Goal: Task Accomplishment & Management: Use online tool/utility

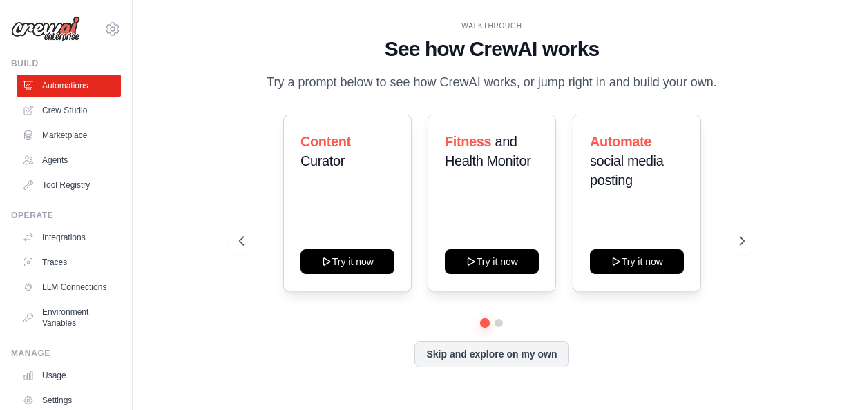
click at [743, 234] on icon at bounding box center [742, 241] width 14 height 14
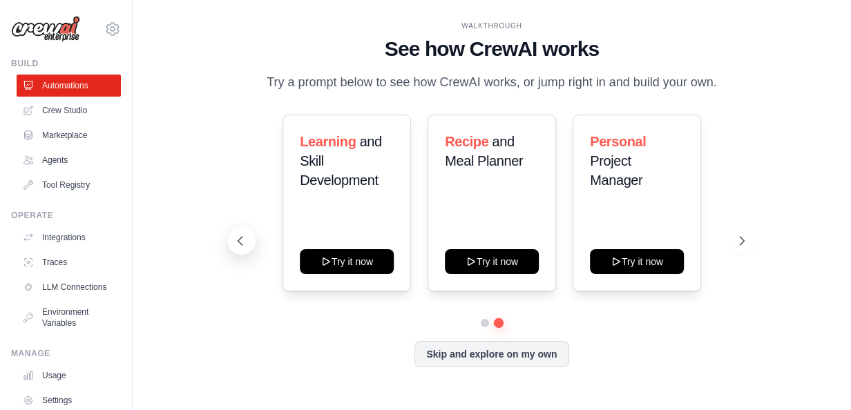
click at [240, 242] on icon at bounding box center [240, 241] width 14 height 14
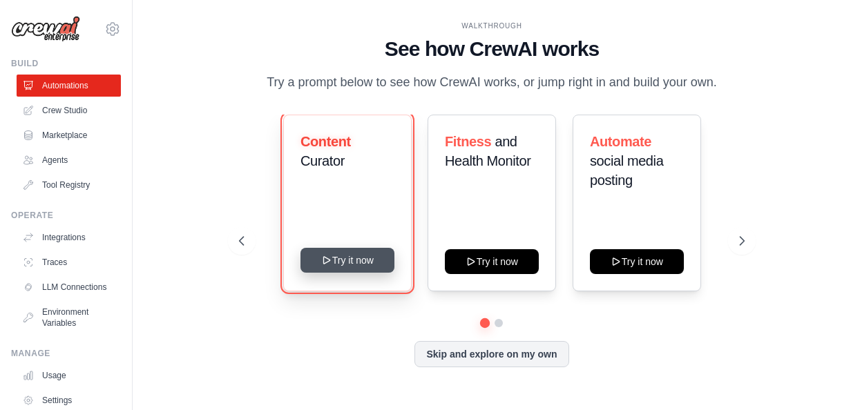
click at [348, 258] on button "Try it now" at bounding box center [347, 260] width 94 height 25
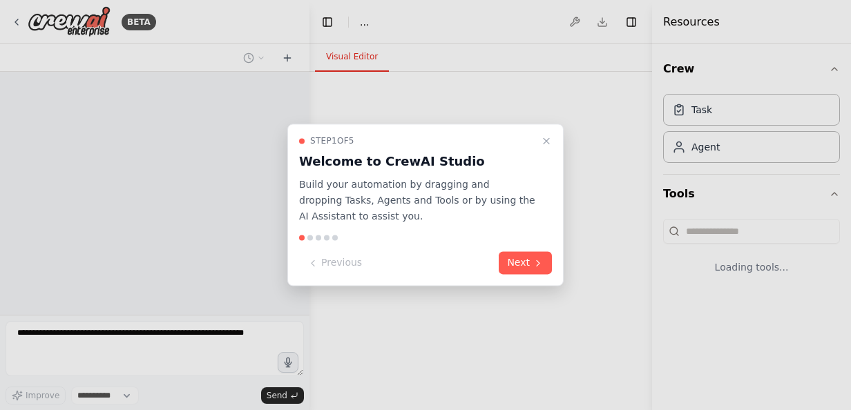
select select "****"
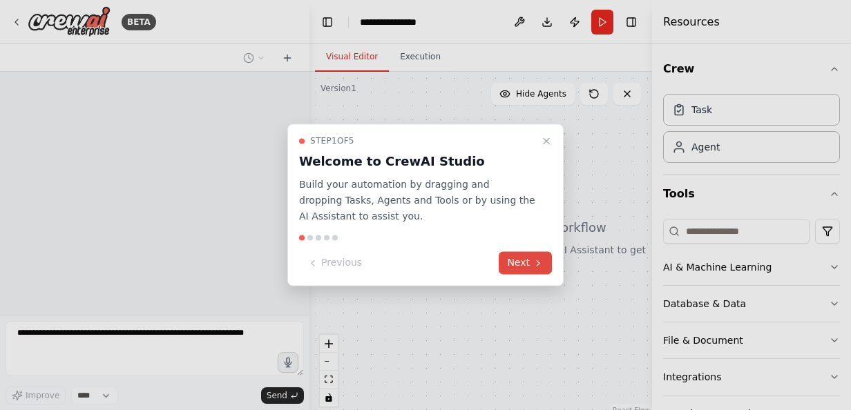
click at [523, 267] on button "Next" at bounding box center [525, 263] width 53 height 23
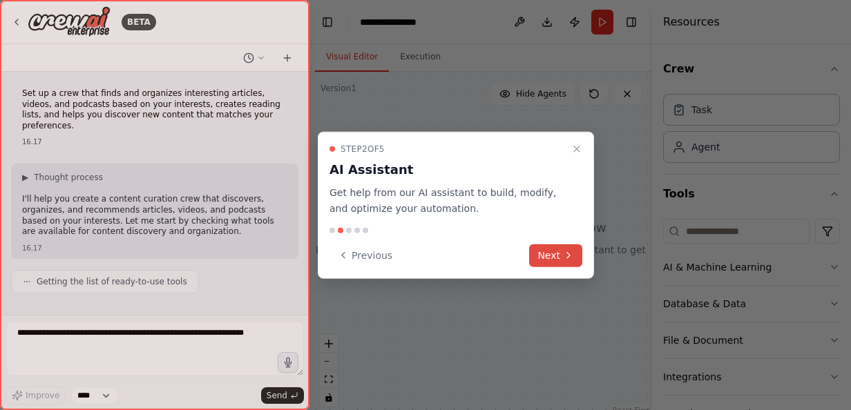
click at [556, 249] on button "Next" at bounding box center [555, 255] width 53 height 23
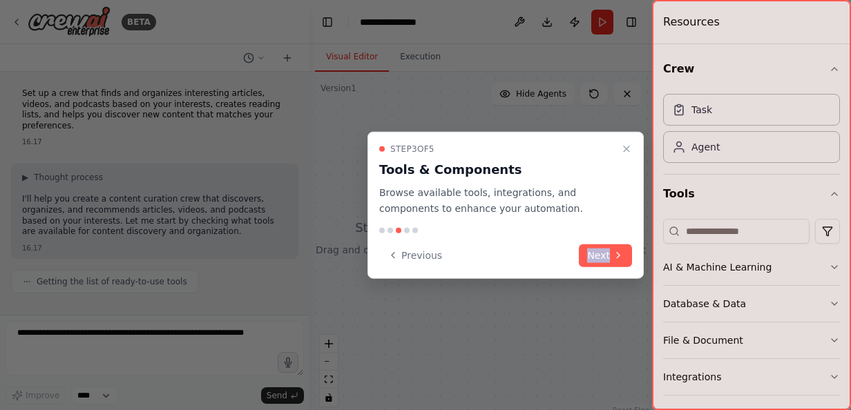
drag, startPoint x: 556, startPoint y: 249, endPoint x: 620, endPoint y: 243, distance: 63.9
click at [620, 243] on div "Step 3 of 5 Tools & Components Browse available tools, integrations, and compon…" at bounding box center [505, 205] width 276 height 146
drag, startPoint x: 620, startPoint y: 243, endPoint x: 615, endPoint y: 251, distance: 9.6
click at [615, 251] on icon at bounding box center [618, 255] width 11 height 11
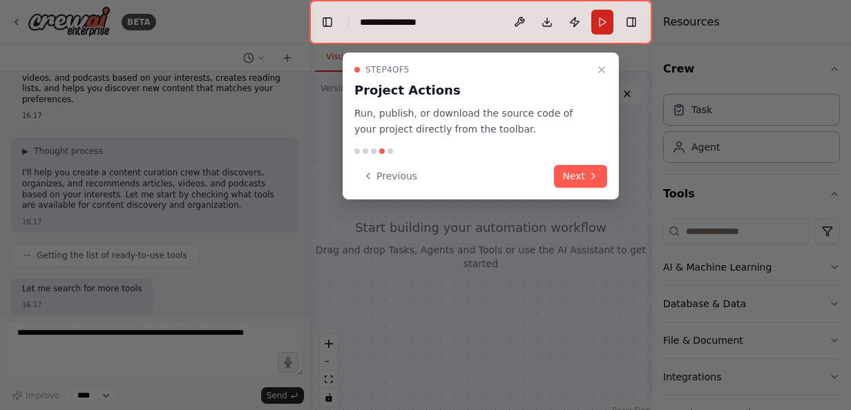
click at [615, 251] on div at bounding box center [425, 205] width 851 height 410
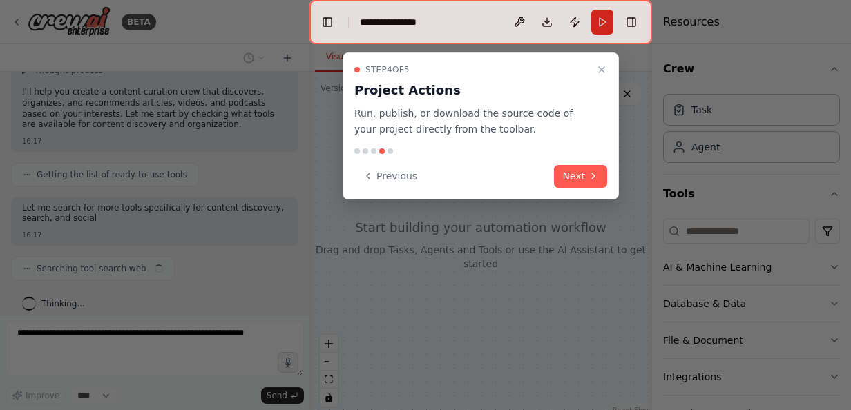
scroll to position [107, 0]
click at [589, 176] on icon at bounding box center [593, 176] width 11 height 11
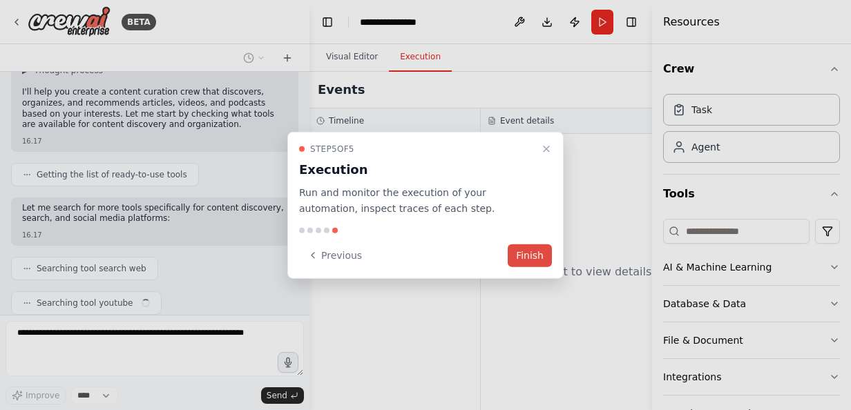
scroll to position [142, 0]
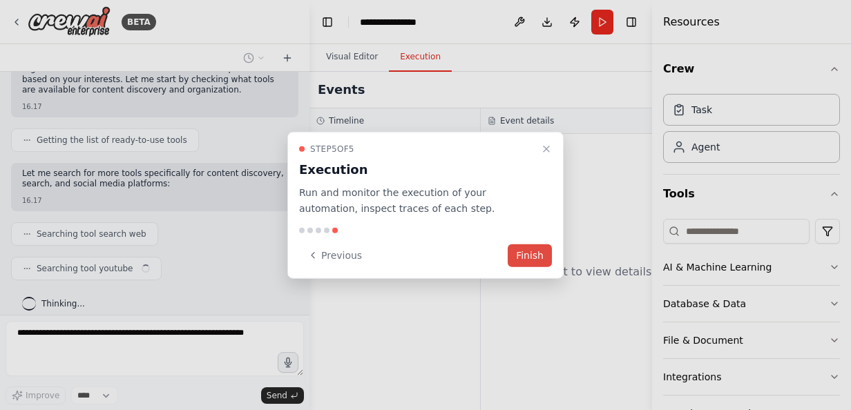
click at [533, 248] on button "Finish" at bounding box center [530, 255] width 44 height 23
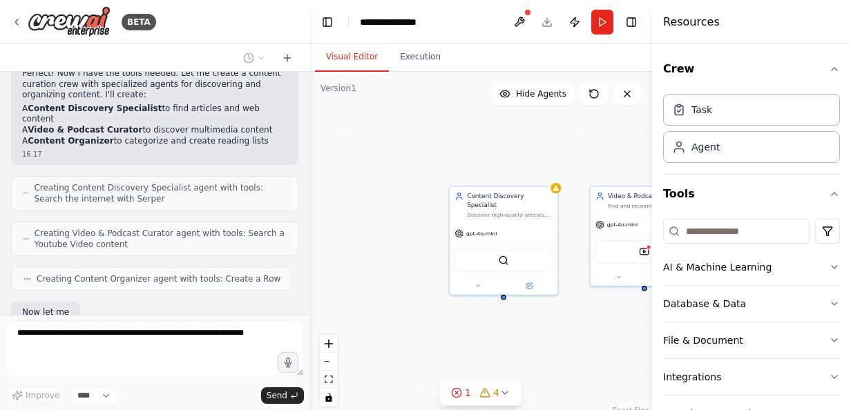
scroll to position [488, 0]
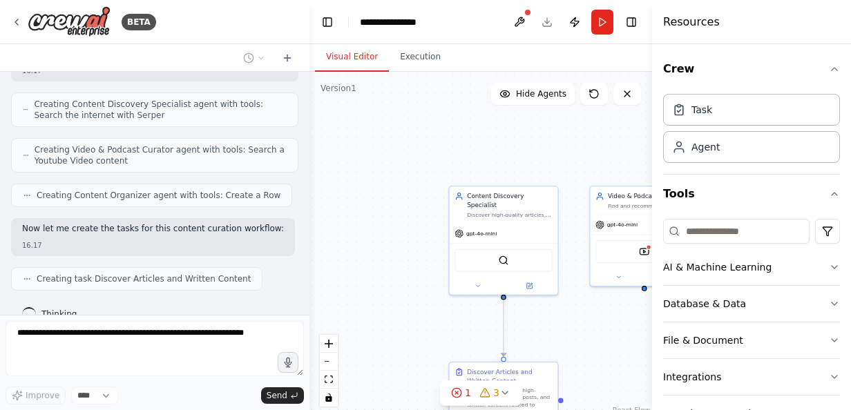
click at [569, 321] on div ".deletable-edge-delete-btn { width: 20px; height: 20px; border: 0px solid #ffff…" at bounding box center [480, 244] width 343 height 345
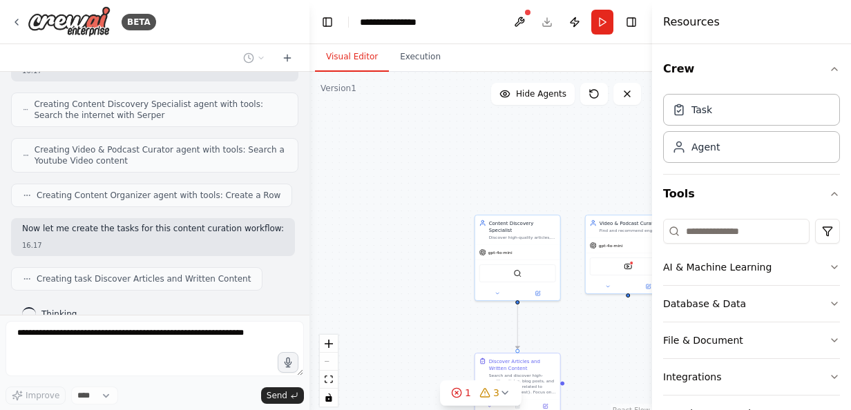
drag, startPoint x: 571, startPoint y: 345, endPoint x: 571, endPoint y: 314, distance: 31.8
click at [571, 314] on div ".deletable-edge-delete-btn { width: 20px; height: 20px; border: 0px solid #ffff…" at bounding box center [480, 244] width 343 height 345
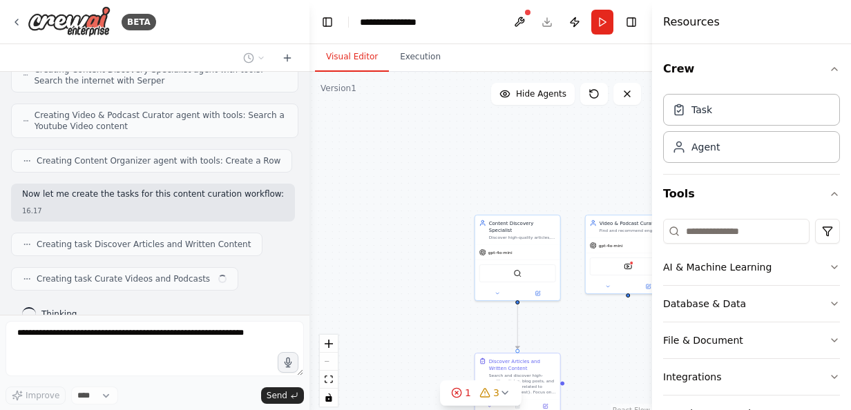
click at [446, 264] on div ".deletable-edge-delete-btn { width: 20px; height: 20px; border: 0px solid #ffff…" at bounding box center [480, 244] width 343 height 345
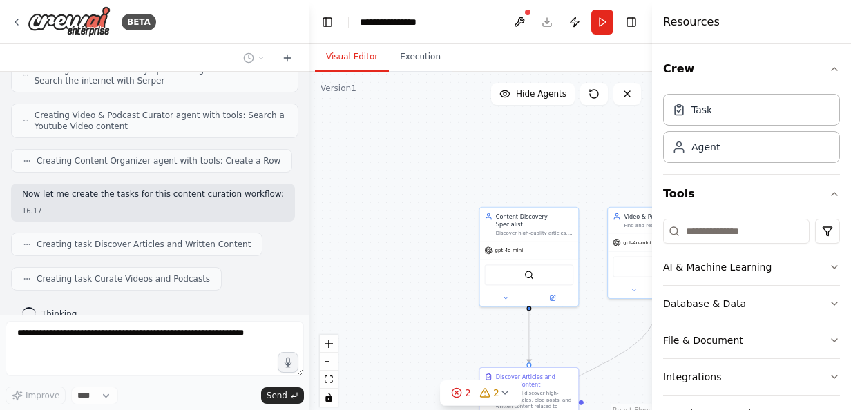
drag, startPoint x: 417, startPoint y: 296, endPoint x: 381, endPoint y: 256, distance: 53.8
click at [381, 256] on div ".deletable-edge-delete-btn { width: 20px; height: 20px; border: 0px solid #ffff…" at bounding box center [480, 244] width 343 height 345
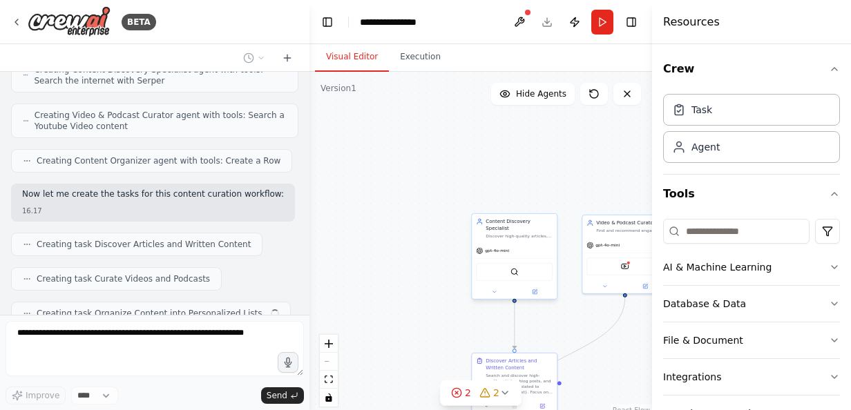
scroll to position [557, 0]
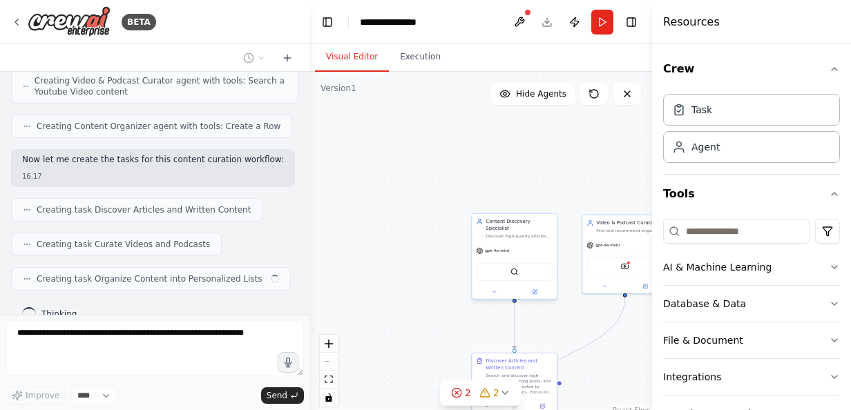
drag, startPoint x: 630, startPoint y: 368, endPoint x: 506, endPoint y: 277, distance: 154.2
click at [528, 274] on div ".deletable-edge-delete-btn { width: 20px; height: 20px; border: 0px solid #ffff…" at bounding box center [480, 244] width 343 height 345
drag, startPoint x: 445, startPoint y: 321, endPoint x: 419, endPoint y: 238, distance: 87.0
click at [419, 238] on div ".deletable-edge-delete-btn { width: 20px; height: 20px; border: 0px solid #ffff…" at bounding box center [480, 244] width 343 height 345
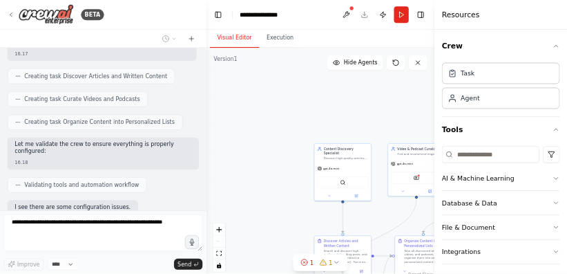
scroll to position [734, 0]
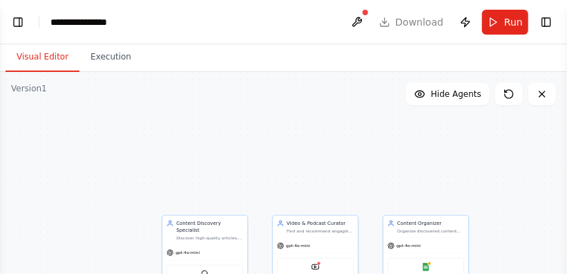
select select "****"
drag, startPoint x: 249, startPoint y: 144, endPoint x: 269, endPoint y: 120, distance: 31.0
click at [269, 120] on div ".deletable-edge-delete-btn { width: 20px; height: 20px; border: 0px solid #ffff…" at bounding box center [283, 244] width 567 height 345
click at [84, 56] on button "Execution" at bounding box center [110, 57] width 63 height 29
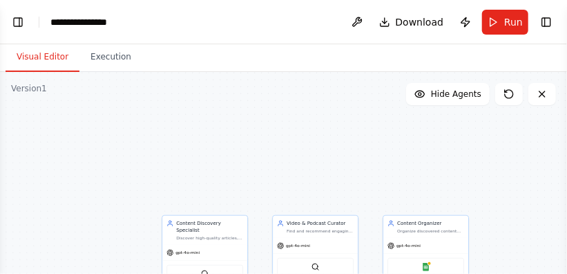
scroll to position [1352, 0]
click at [485, 153] on div ".deletable-edge-delete-btn { width: 20px; height: 20px; border: 0px solid #ffff…" at bounding box center [283, 244] width 567 height 345
click at [21, 22] on button "Toggle Left Sidebar" at bounding box center [17, 21] width 19 height 19
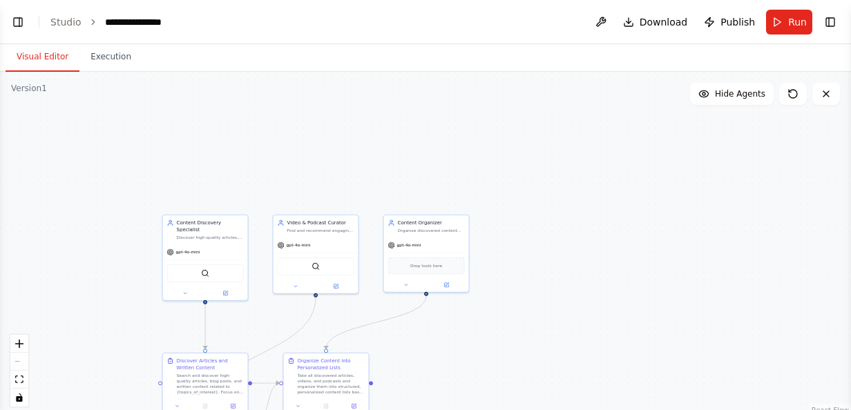
scroll to position [1486, 0]
click at [19, 379] on icon "fit view" at bounding box center [19, 380] width 8 height 8
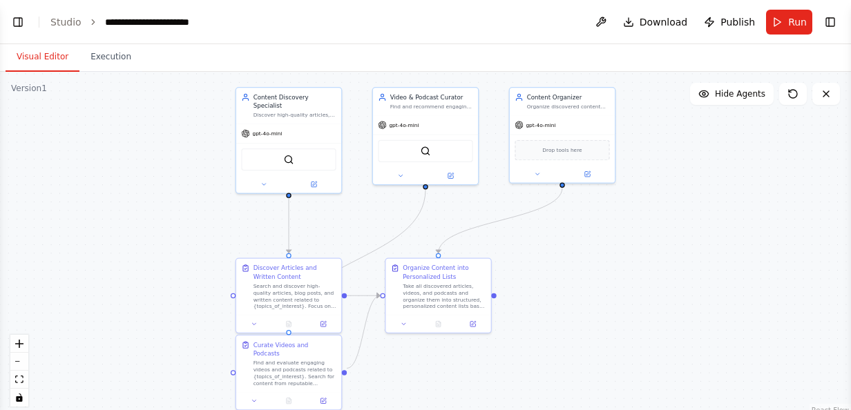
click at [133, 200] on div ".deletable-edge-delete-btn { width: 20px; height: 20px; border: 0px solid #ffff…" at bounding box center [425, 244] width 851 height 345
click at [23, 26] on button "Toggle Left Sidebar" at bounding box center [17, 21] width 19 height 19
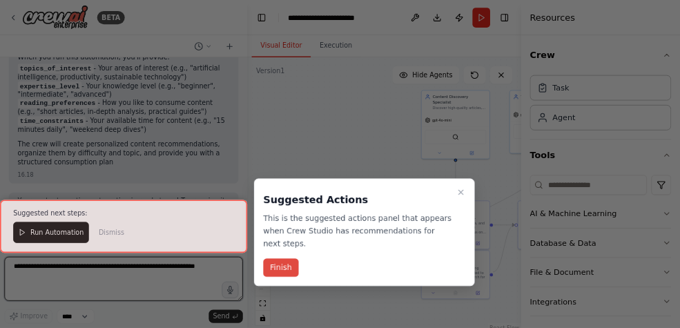
scroll to position [2069, 0]
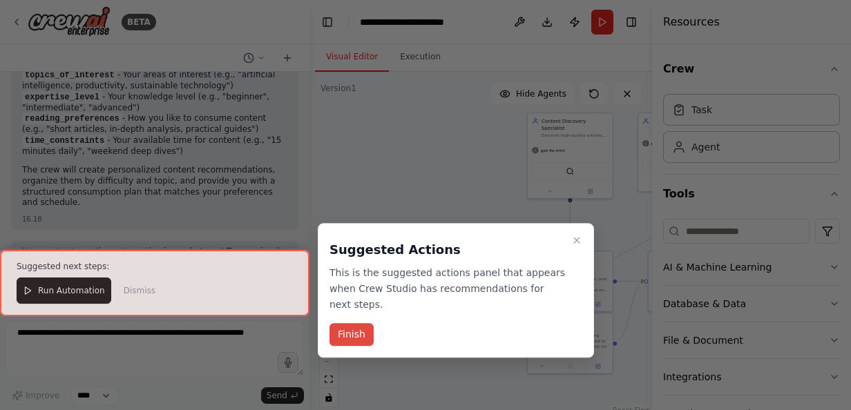
click at [347, 326] on button "Finish" at bounding box center [352, 335] width 44 height 23
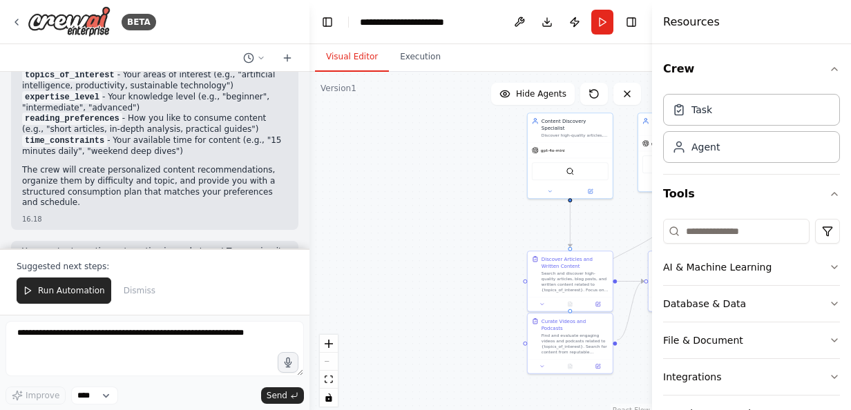
drag, startPoint x: 608, startPoint y: 238, endPoint x: 475, endPoint y: 233, distance: 132.7
click at [482, 234] on div ".deletable-edge-delete-btn { width: 20px; height: 20px; border: 0px solid #ffff…" at bounding box center [480, 244] width 343 height 345
click at [435, 234] on div ".deletable-edge-delete-btn { width: 20px; height: 20px; border: 0px solid #ffff…" at bounding box center [480, 244] width 343 height 345
click at [829, 64] on icon "button" at bounding box center [834, 69] width 11 height 11
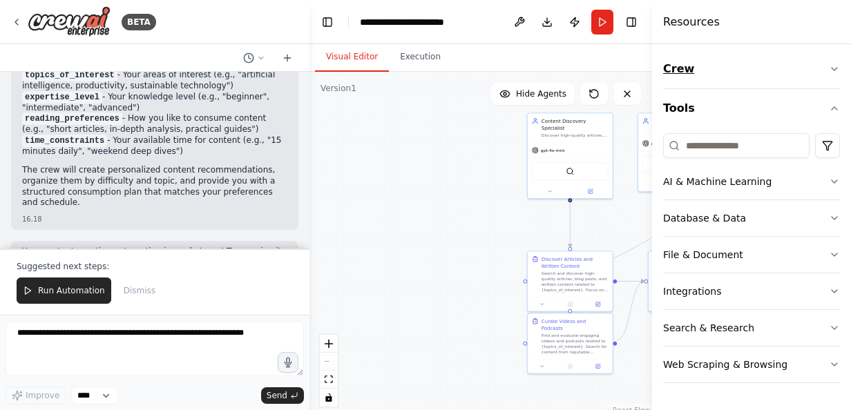
click at [833, 59] on button "Crew" at bounding box center [751, 69] width 177 height 39
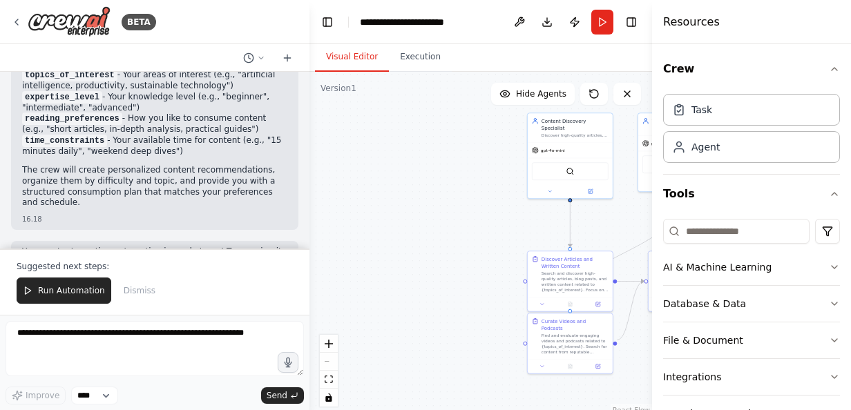
click at [502, 234] on div ".deletable-edge-delete-btn { width: 20px; height: 20px; border: 0px solid #ffff…" at bounding box center [480, 244] width 343 height 345
drag, startPoint x: 498, startPoint y: 245, endPoint x: 435, endPoint y: 249, distance: 63.7
click at [435, 250] on div ".deletable-edge-delete-btn { width: 20px; height: 20px; border: 0px solid #ffff…" at bounding box center [480, 244] width 343 height 345
click at [333, 379] on button "fit view" at bounding box center [329, 380] width 18 height 18
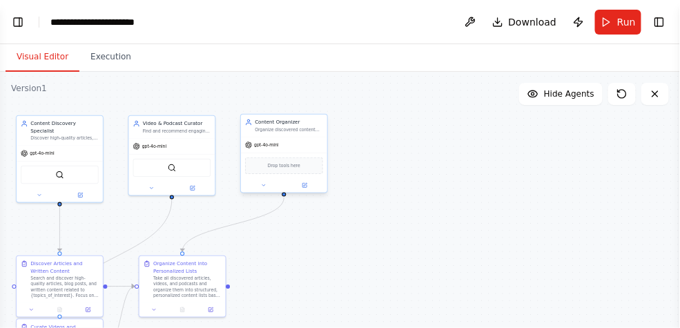
select select "****"
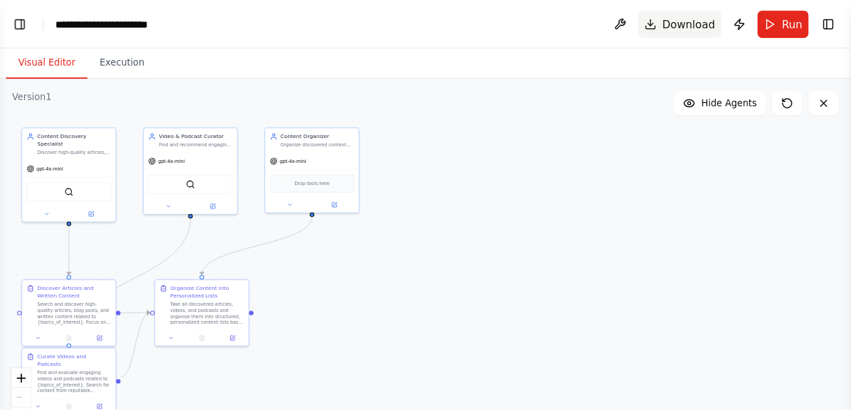
scroll to position [2003, 0]
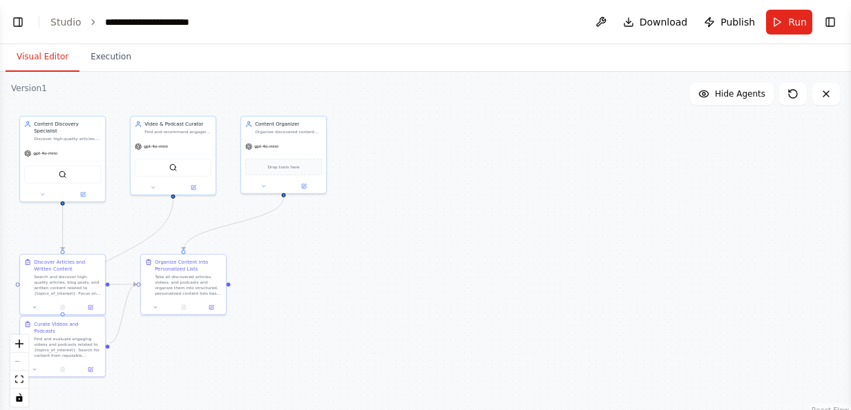
click at [471, 169] on div ".deletable-edge-delete-btn { width: 20px; height: 20px; border: 0px solid #ffff…" at bounding box center [425, 244] width 851 height 345
click at [19, 23] on button "Toggle Left Sidebar" at bounding box center [17, 21] width 19 height 19
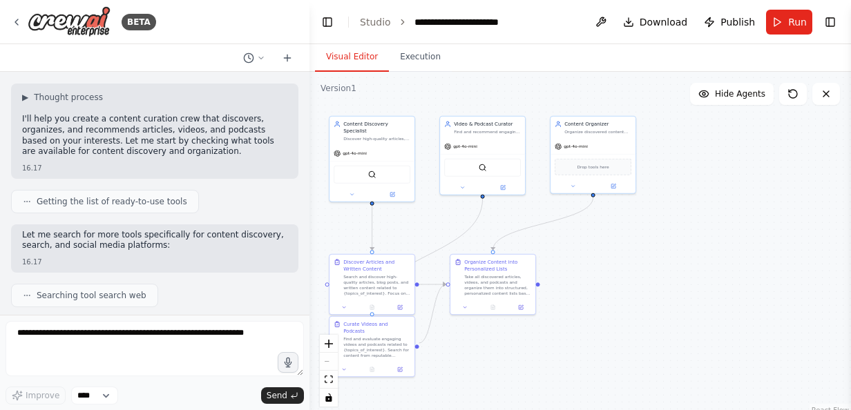
scroll to position [75, 0]
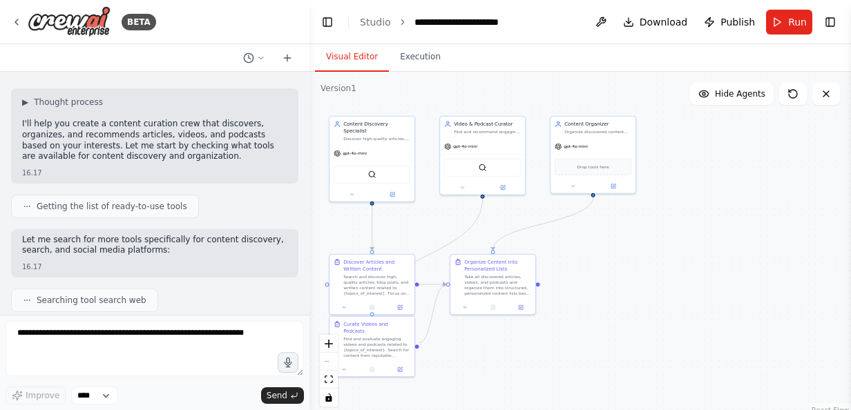
click at [115, 201] on span "Getting the list of ready-to-use tools" at bounding box center [112, 206] width 151 height 11
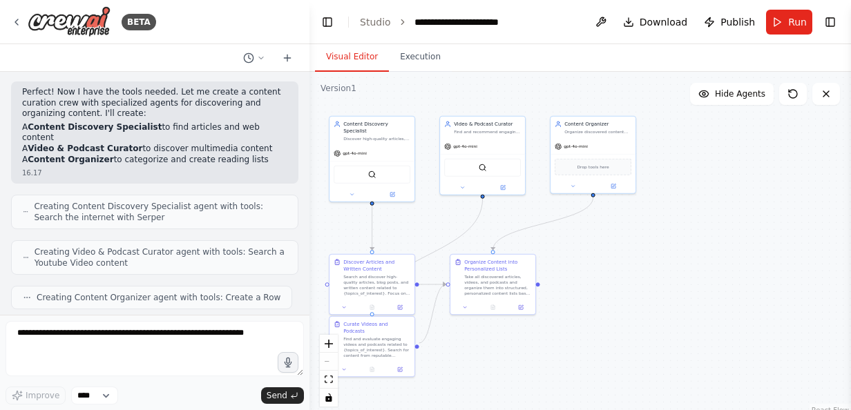
scroll to position [387, 0]
click at [190, 200] on span "Creating Content Discovery Specialist agent with tools: Search the internet wit…" at bounding box center [160, 211] width 253 height 22
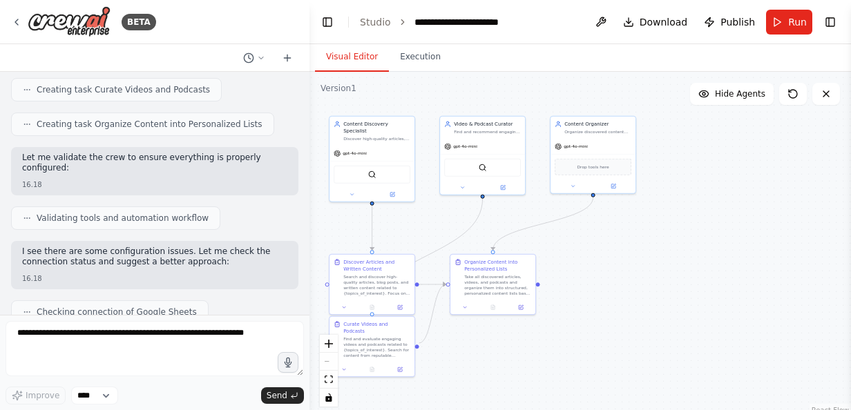
scroll to position [704, 0]
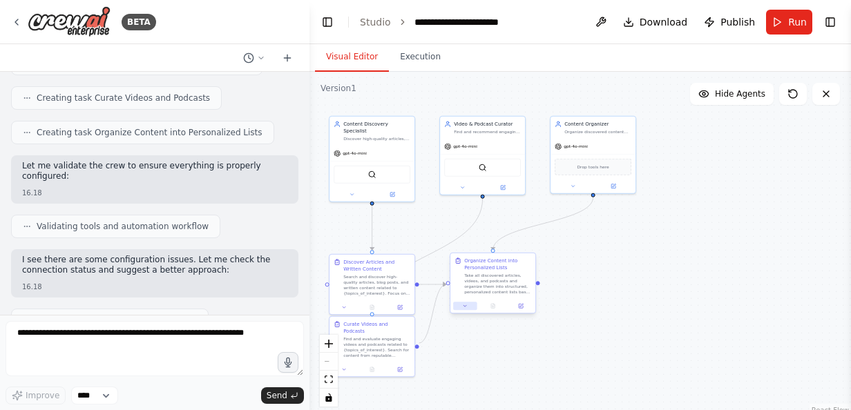
click at [469, 307] on button at bounding box center [464, 306] width 23 height 8
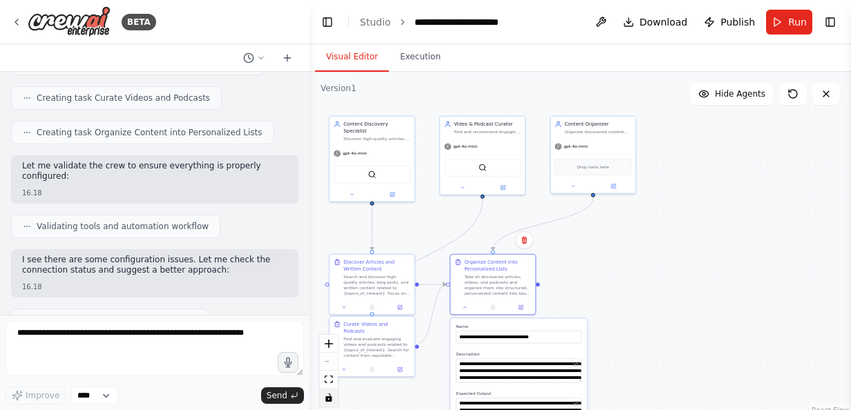
click at [331, 399] on icon "toggle interactivity" at bounding box center [328, 398] width 6 height 8
drag, startPoint x: 568, startPoint y: 261, endPoint x: 571, endPoint y: 186, distance: 75.4
click at [571, 186] on div ".deletable-edge-delete-btn { width: 20px; height: 20px; border: 0px solid #ffff…" at bounding box center [580, 244] width 542 height 345
click at [327, 408] on div ".deletable-edge-delete-btn { width: 20px; height: 20px; border: 0px solid #ffff…" at bounding box center [580, 244] width 542 height 345
click at [327, 399] on icon "toggle interactivity" at bounding box center [328, 398] width 6 height 8
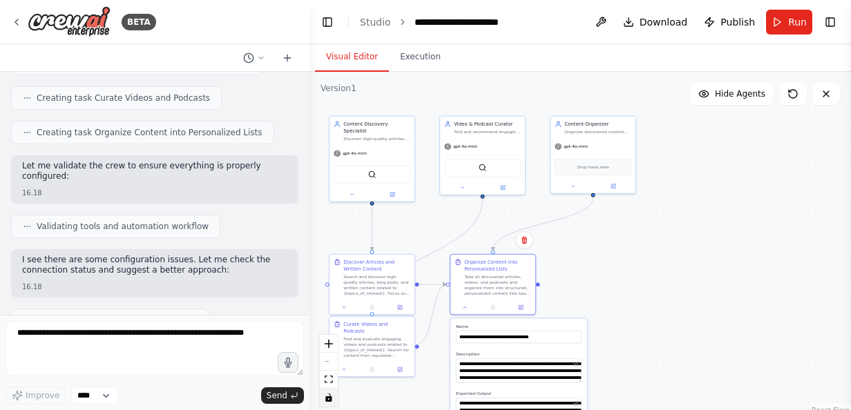
drag, startPoint x: 410, startPoint y: 385, endPoint x: 441, endPoint y: 340, distance: 54.6
click at [441, 340] on div ".deletable-edge-delete-btn { width: 20px; height: 20px; border: 0px solid #ffff…" at bounding box center [580, 244] width 542 height 345
click at [576, 271] on div ".deletable-edge-delete-btn { width: 20px; height: 20px; border: 0px solid #ffff…" at bounding box center [580, 244] width 542 height 345
click at [577, 271] on div ".deletable-edge-delete-btn { width: 20px; height: 20px; border: 0px solid #ffff…" at bounding box center [580, 244] width 542 height 345
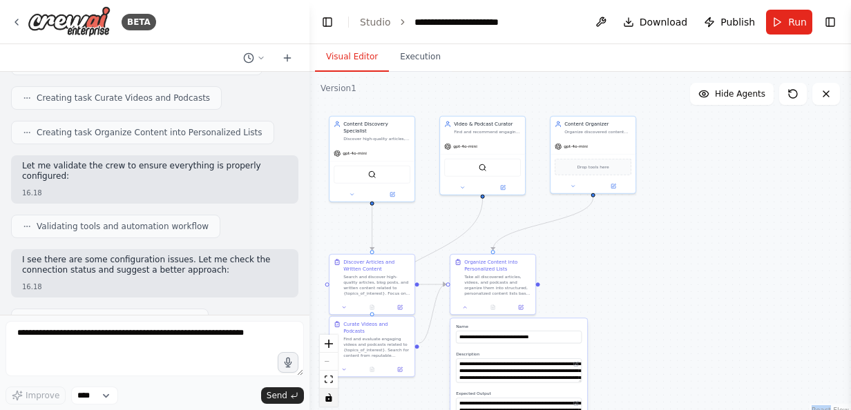
drag, startPoint x: 577, startPoint y: 271, endPoint x: 628, endPoint y: 262, distance: 52.0
click at [628, 262] on div ".deletable-edge-delete-btn { width: 20px; height: 20px; border: 0px solid #ffff…" at bounding box center [580, 244] width 542 height 345
drag, startPoint x: 628, startPoint y: 262, endPoint x: 584, endPoint y: 269, distance: 44.2
click at [584, 269] on div ".deletable-edge-delete-btn { width: 20px; height: 20px; border: 0px solid #ffff…" at bounding box center [580, 244] width 542 height 345
click at [347, 364] on button at bounding box center [343, 368] width 23 height 8
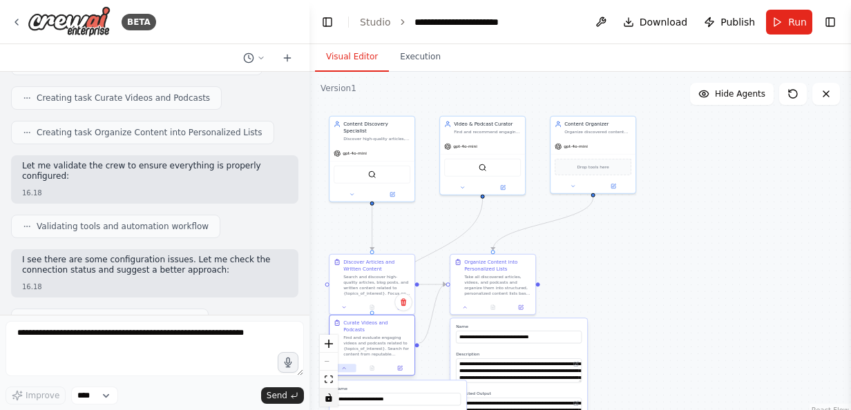
click at [347, 364] on button at bounding box center [343, 368] width 23 height 8
click at [325, 359] on div "React Flow controls" at bounding box center [329, 371] width 18 height 72
click at [633, 250] on div ".deletable-edge-delete-btn { width: 20px; height: 20px; border: 0px solid #ffff…" at bounding box center [580, 244] width 542 height 345
click at [458, 185] on button at bounding box center [462, 186] width 39 height 8
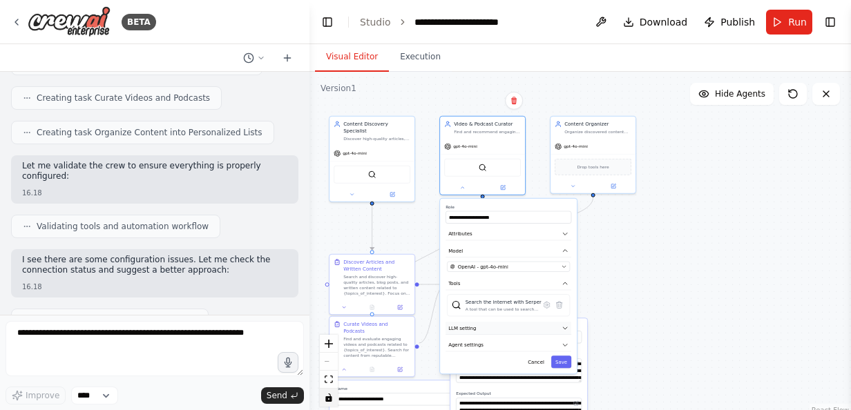
click at [564, 331] on icon "button" at bounding box center [565, 328] width 7 height 7
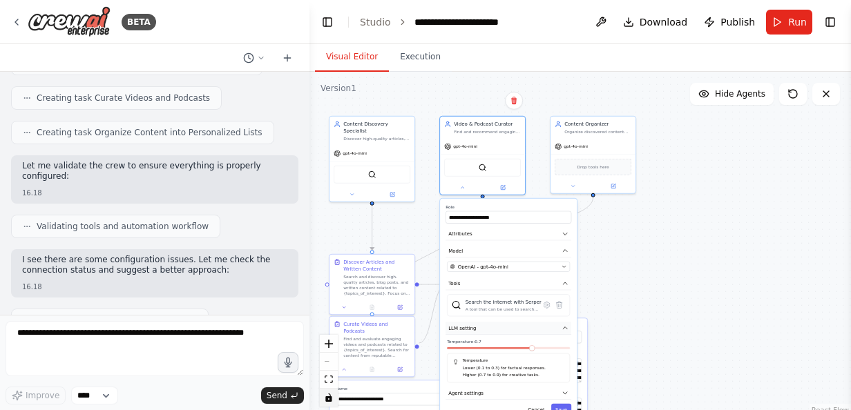
click at [565, 322] on button "LLM setting" at bounding box center [509, 328] width 126 height 13
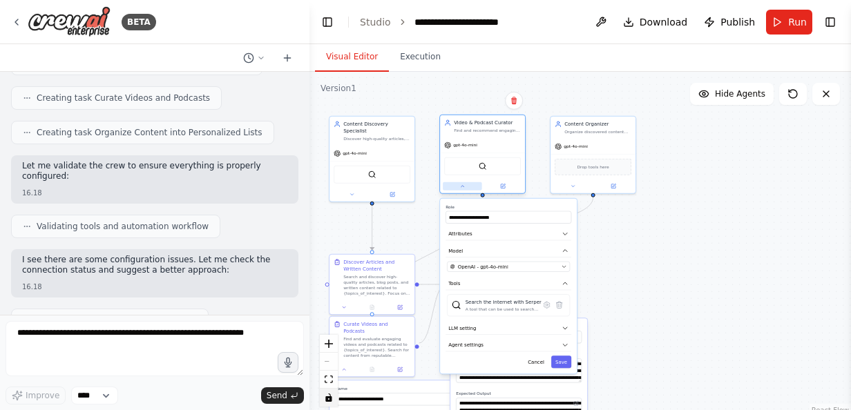
click at [458, 184] on button at bounding box center [462, 186] width 39 height 8
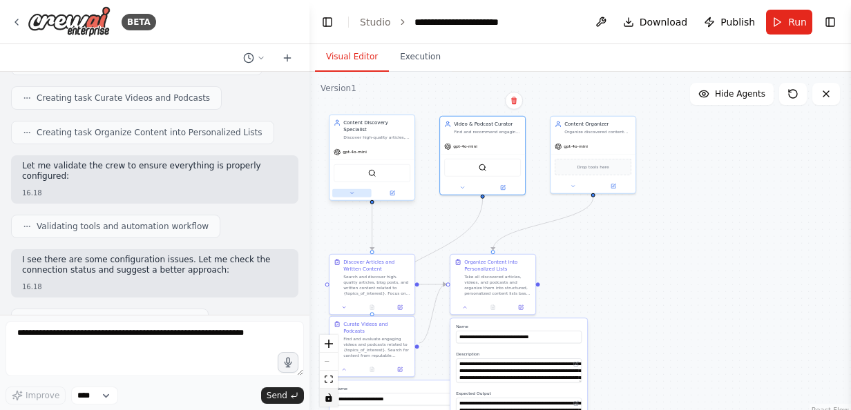
click at [359, 189] on button at bounding box center [351, 193] width 39 height 8
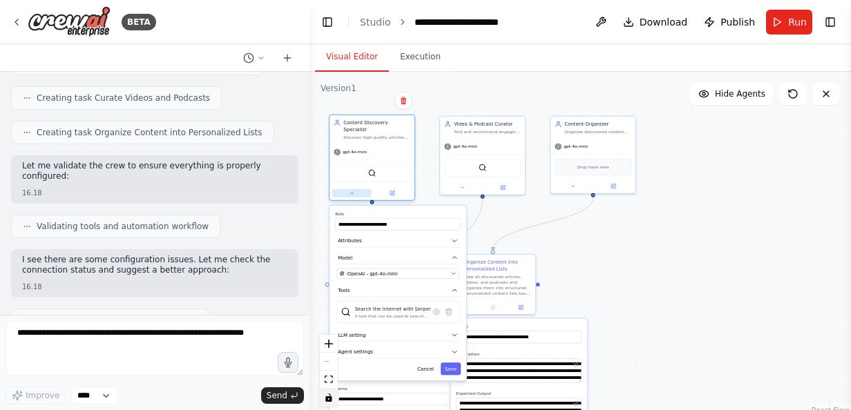
click at [355, 189] on button at bounding box center [351, 193] width 39 height 8
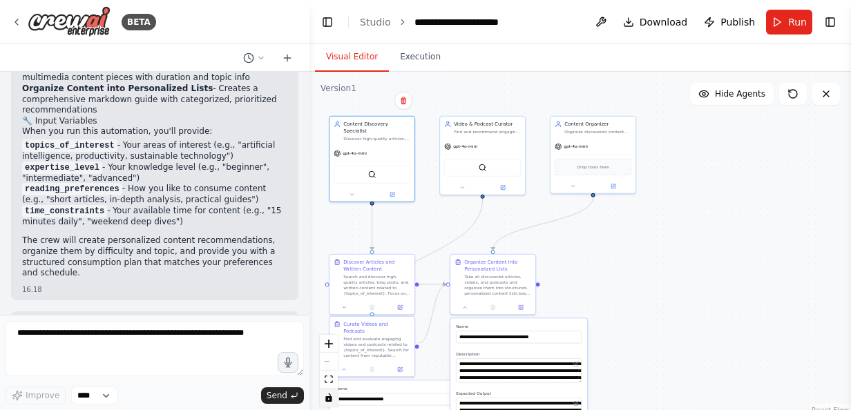
scroll to position [2003, 0]
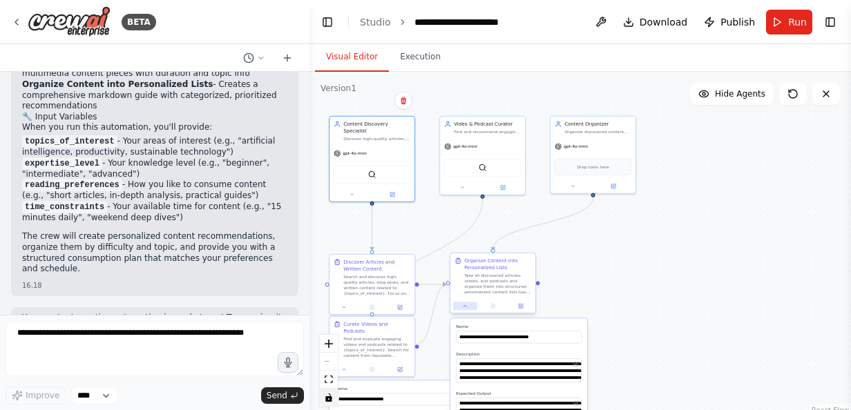
click at [464, 305] on icon at bounding box center [465, 306] width 6 height 6
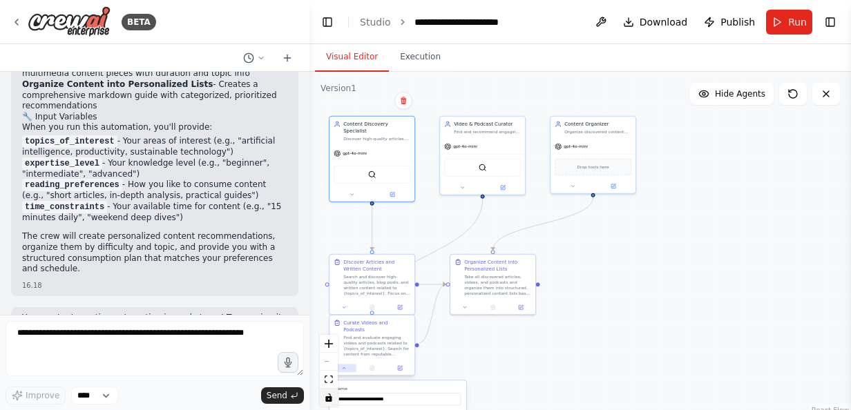
click at [341, 364] on button at bounding box center [343, 368] width 23 height 8
click at [787, 18] on button "Run" at bounding box center [789, 22] width 46 height 25
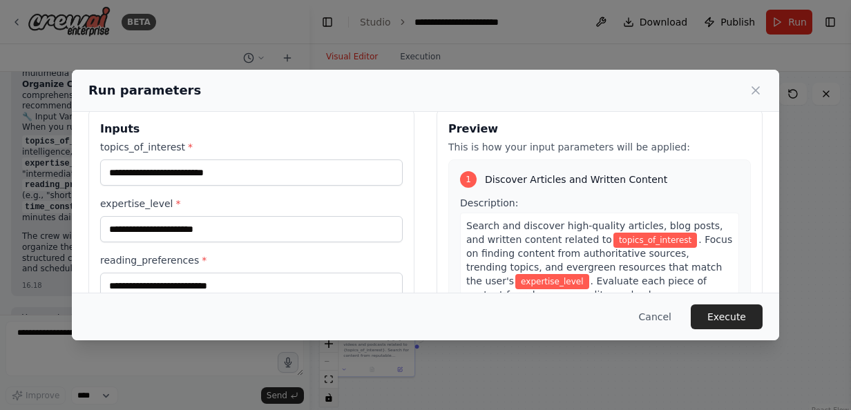
scroll to position [17, 0]
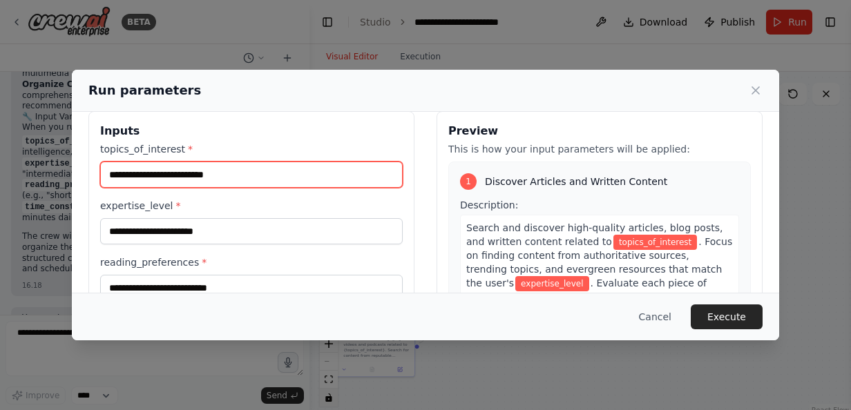
click at [257, 178] on input "topics_of_interest *" at bounding box center [251, 175] width 303 height 26
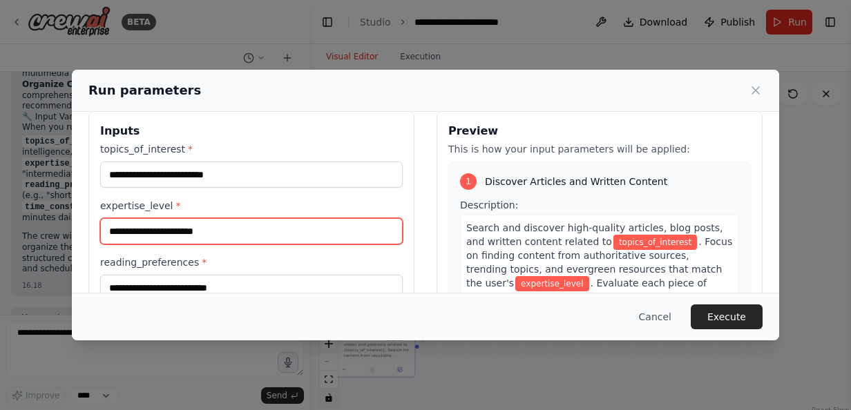
click at [257, 220] on input "expertise_level *" at bounding box center [251, 231] width 303 height 26
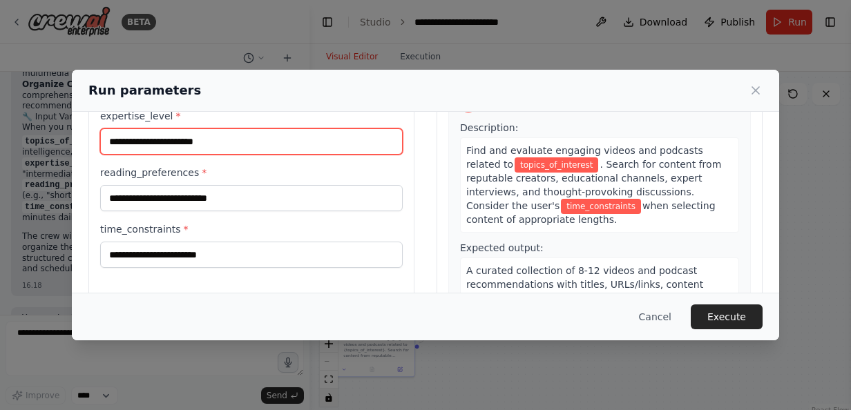
scroll to position [20, 0]
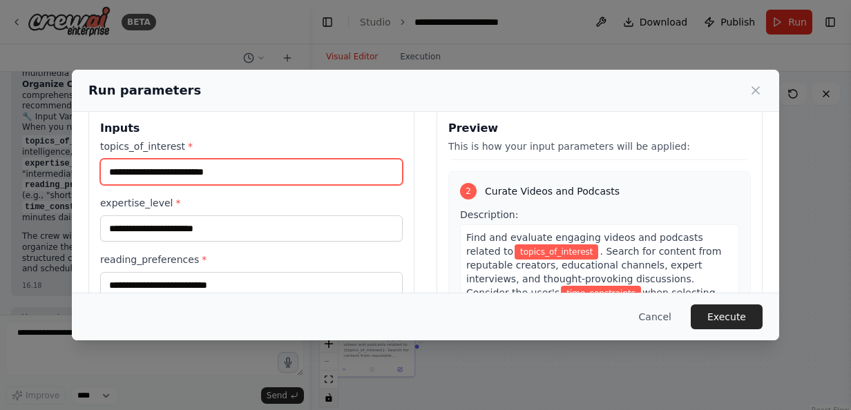
click at [272, 171] on input "topics_of_interest *" at bounding box center [251, 172] width 303 height 26
click at [310, 171] on input "topics_of_interest *" at bounding box center [251, 172] width 303 height 26
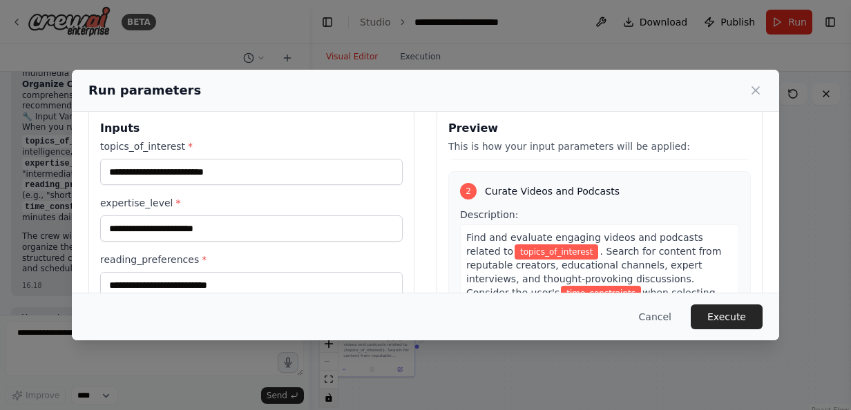
click at [298, 155] on div "topics_of_interest *" at bounding box center [251, 163] width 303 height 46
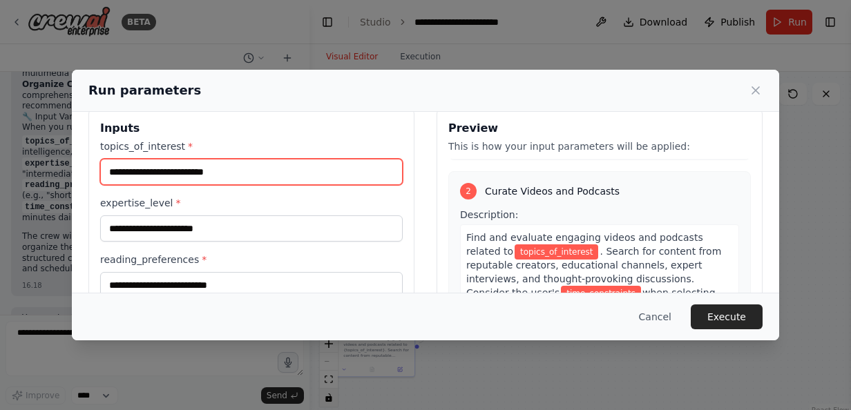
click at [322, 176] on input "topics_of_interest *" at bounding box center [251, 172] width 303 height 26
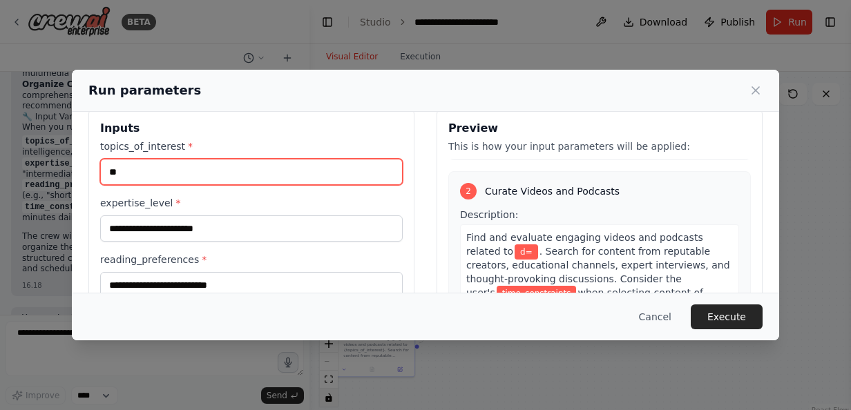
type input "*"
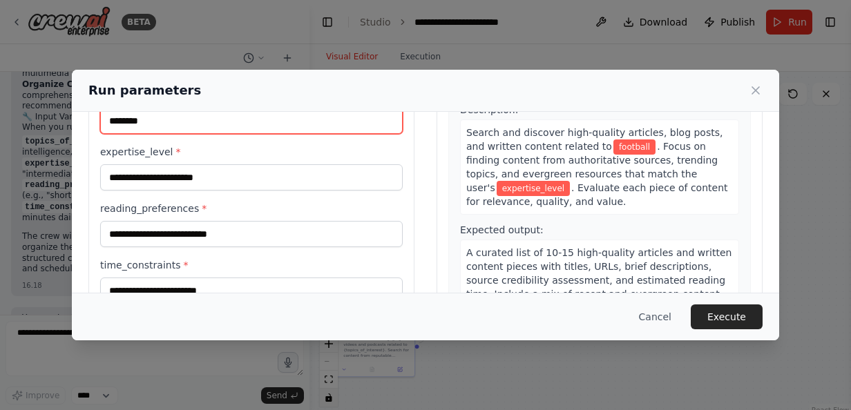
scroll to position [41, 0]
type input "********"
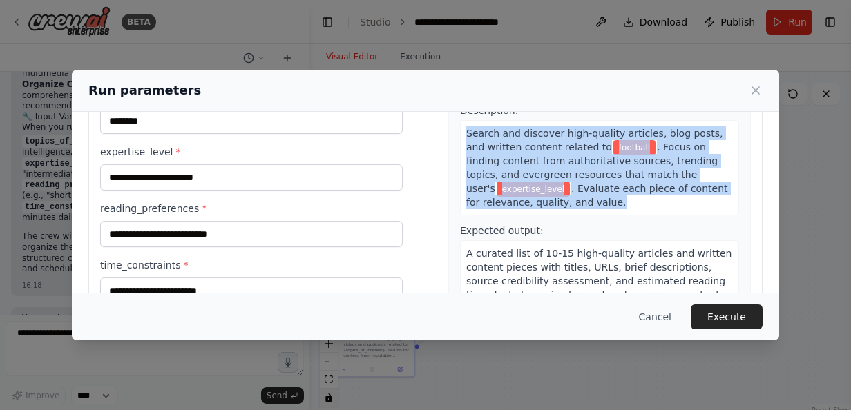
drag, startPoint x: 459, startPoint y: 135, endPoint x: 589, endPoint y: 214, distance: 152.2
click at [589, 214] on div "Search and discover high-quality articles, blog posts, and written content rela…" at bounding box center [599, 167] width 279 height 95
copy div "Search and discover high-quality articles, blog posts, and written content rela…"
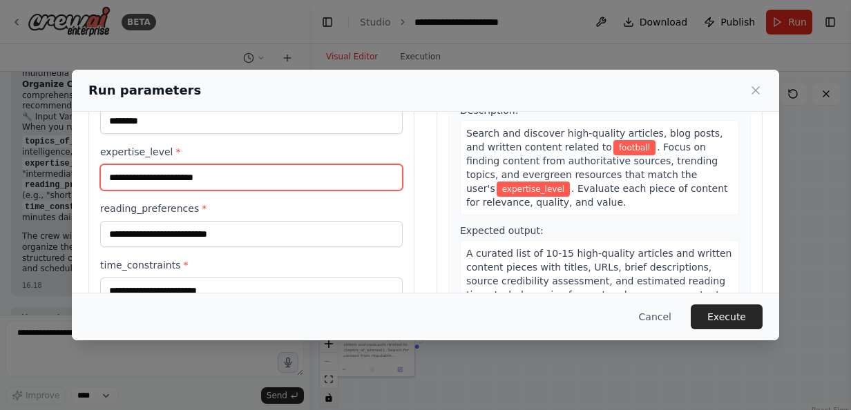
click at [294, 182] on input "expertise_level *" at bounding box center [251, 177] width 303 height 26
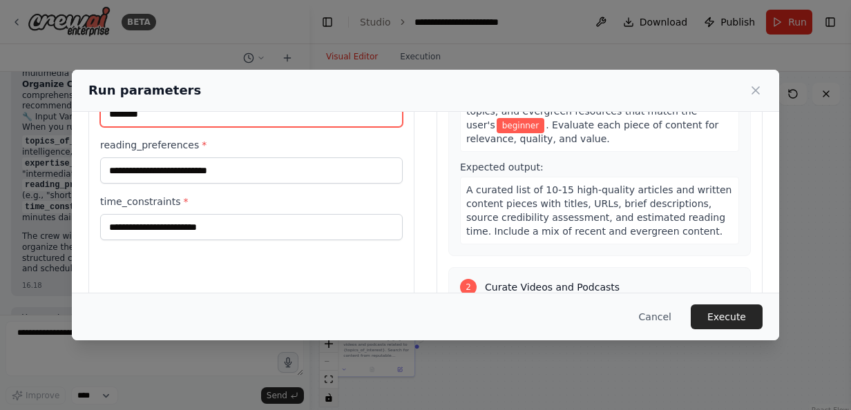
scroll to position [135, 0]
type input "********"
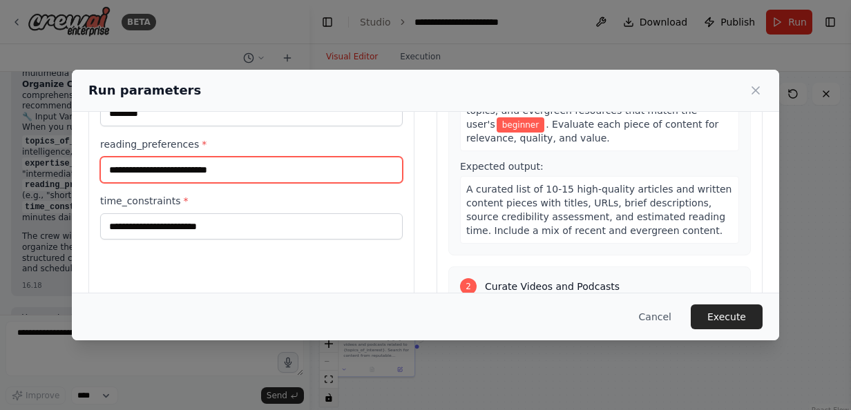
click at [289, 177] on input "reading_preferences *" at bounding box center [251, 170] width 303 height 26
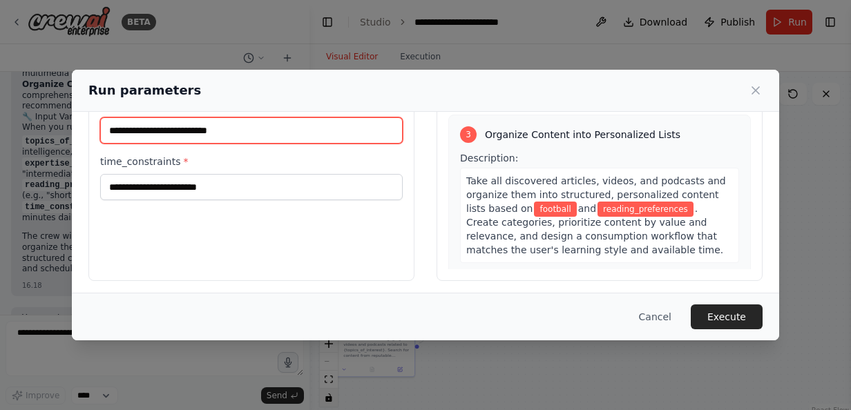
scroll to position [432, 0]
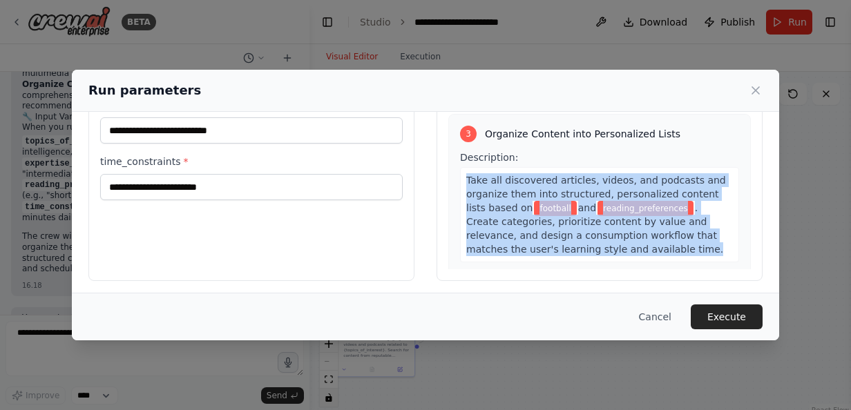
drag, startPoint x: 461, startPoint y: 169, endPoint x: 607, endPoint y: 234, distance: 159.8
click at [607, 234] on div "Take all discovered articles, videos, and podcasts and organize them into struc…" at bounding box center [599, 214] width 279 height 95
copy div "Take all discovered articles, videos, and podcasts and organize them into struc…"
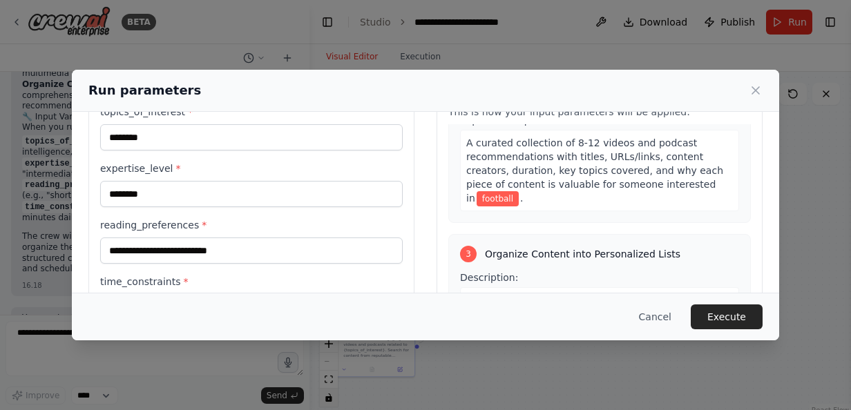
scroll to position [87, 0]
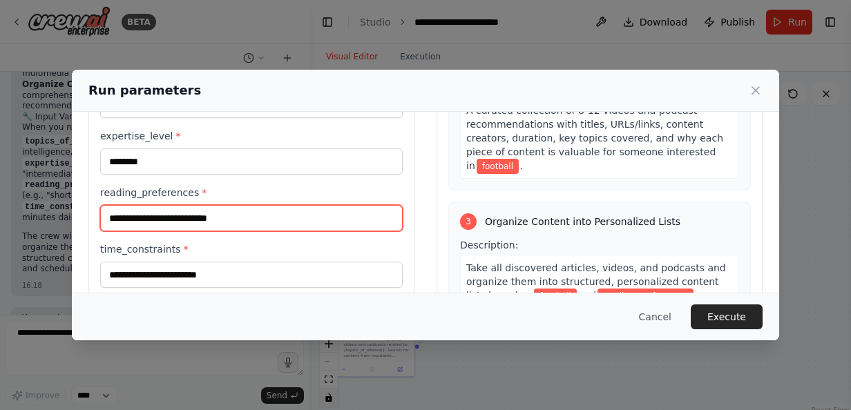
click at [260, 222] on input "reading_preferences *" at bounding box center [251, 218] width 303 height 26
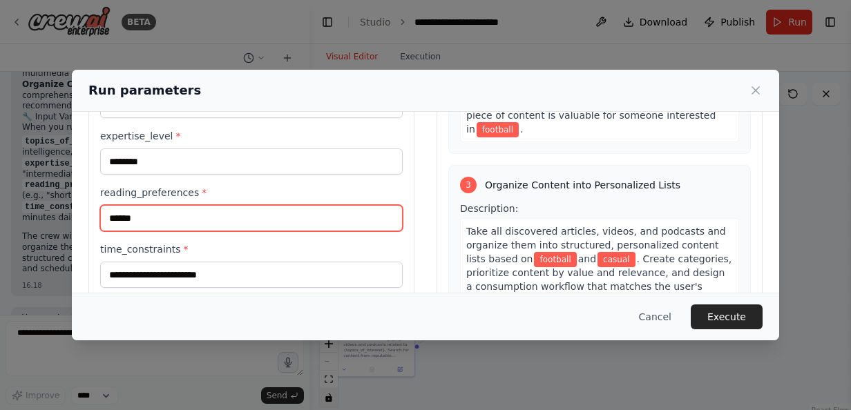
scroll to position [543, 0]
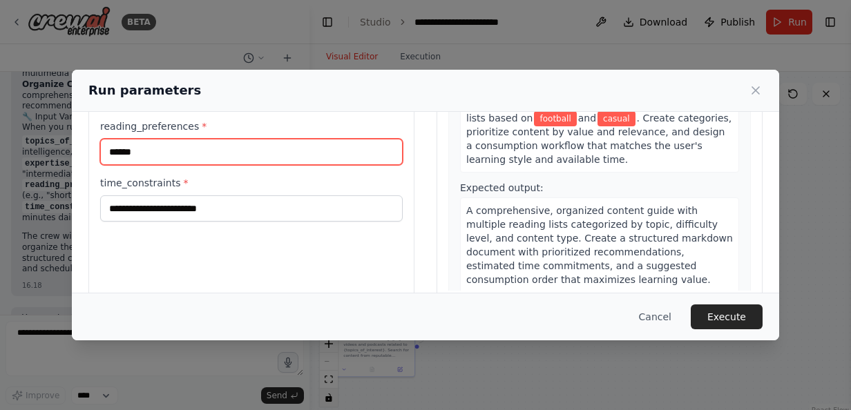
type input "******"
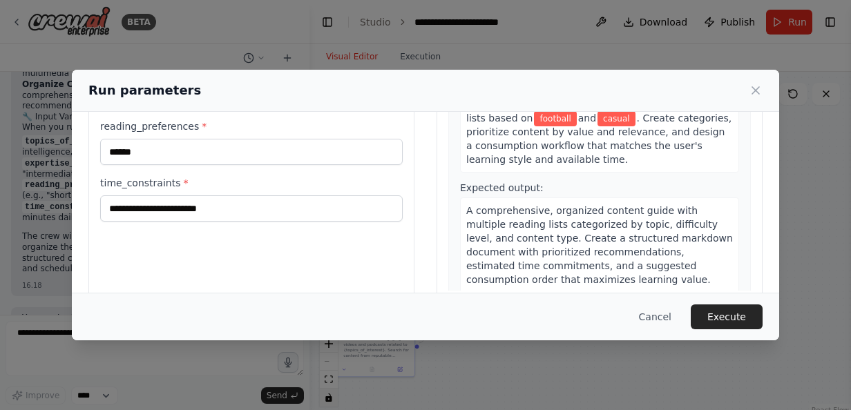
click at [506, 205] on span "A comprehensive, organized content guide with multiple reading lists categorize…" at bounding box center [599, 245] width 267 height 80
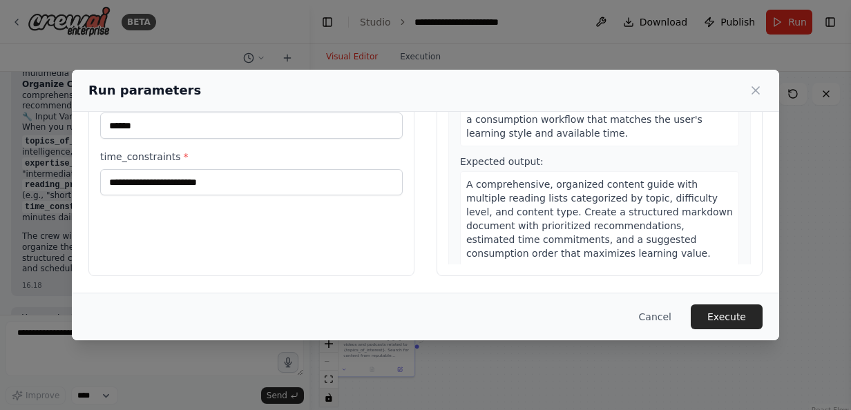
scroll to position [533, 0]
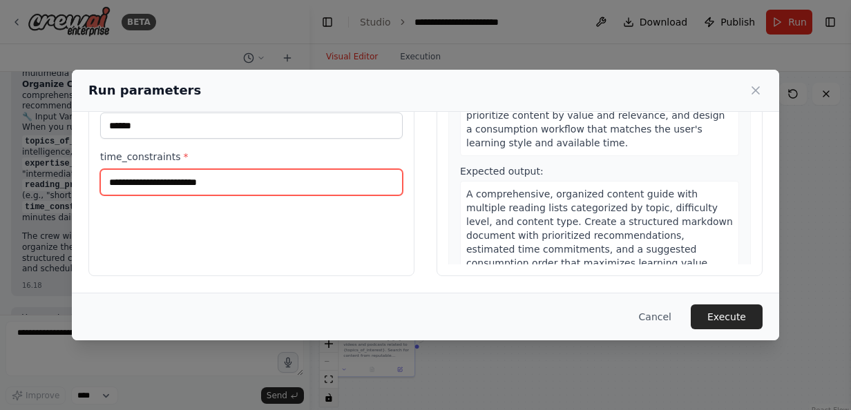
click at [321, 182] on input "time_constraints *" at bounding box center [251, 182] width 303 height 26
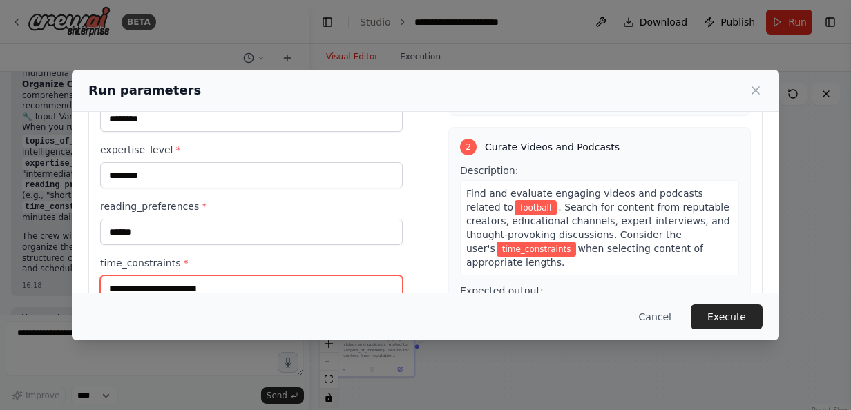
scroll to position [251, 0]
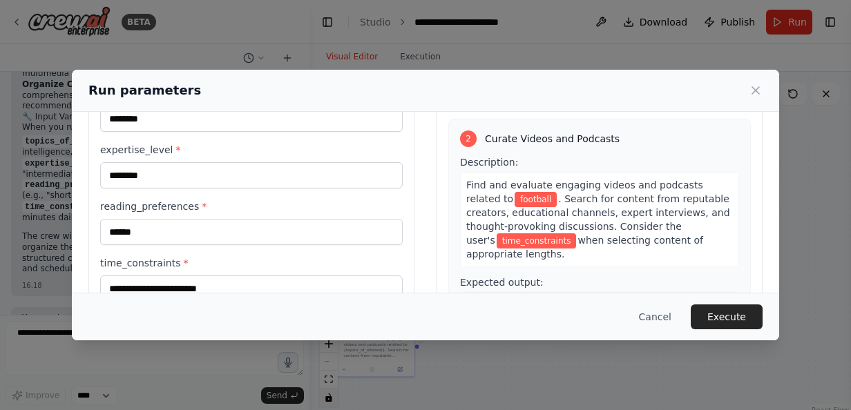
drag, startPoint x: 531, startPoint y: 265, endPoint x: 446, endPoint y: 183, distance: 117.2
click at [448, 183] on div "2 Curate Videos and Podcasts Description: Find and evaluate engaging videos and…" at bounding box center [599, 252] width 303 height 267
copy div "Find and evaluate engaging videos and podcasts related to football . Search for…"
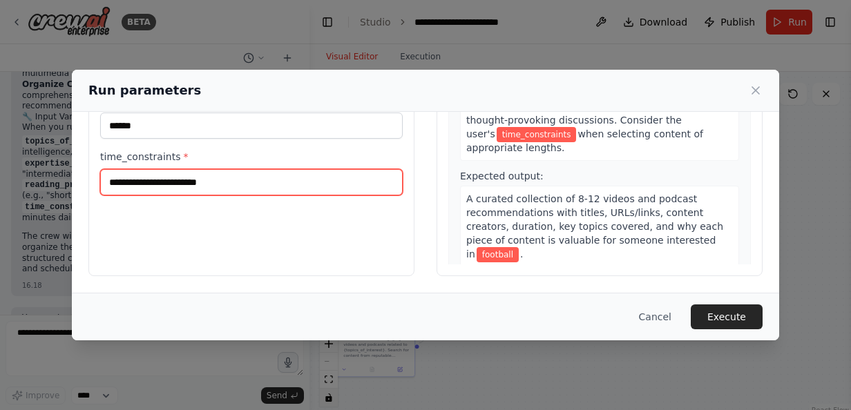
click at [314, 185] on input "time_constraints *" at bounding box center [251, 182] width 303 height 26
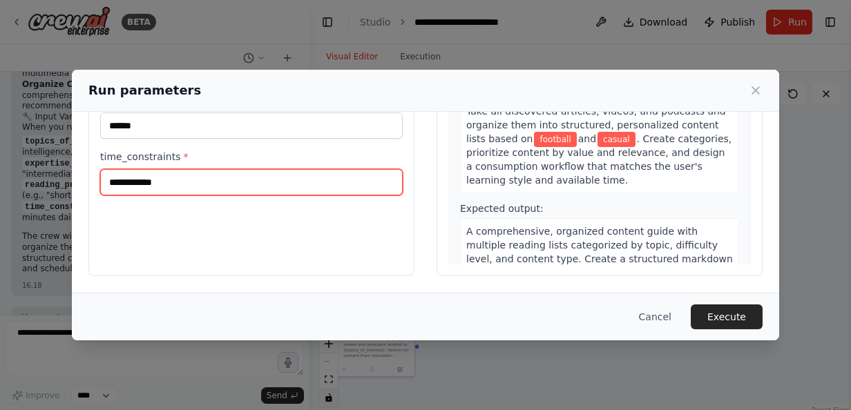
scroll to position [529, 0]
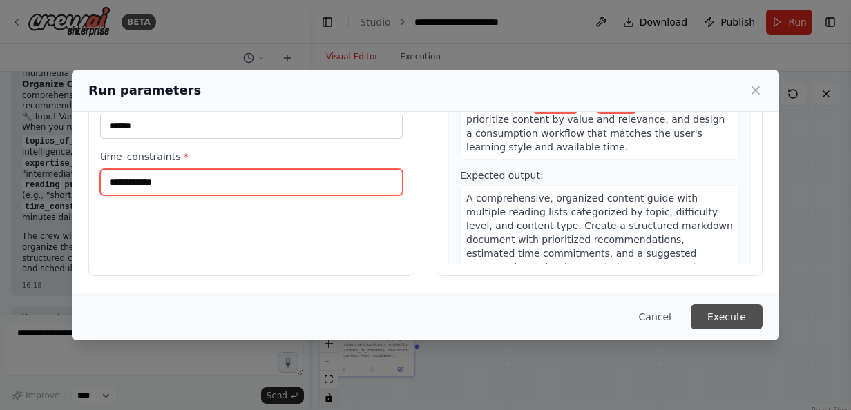
type input "**********"
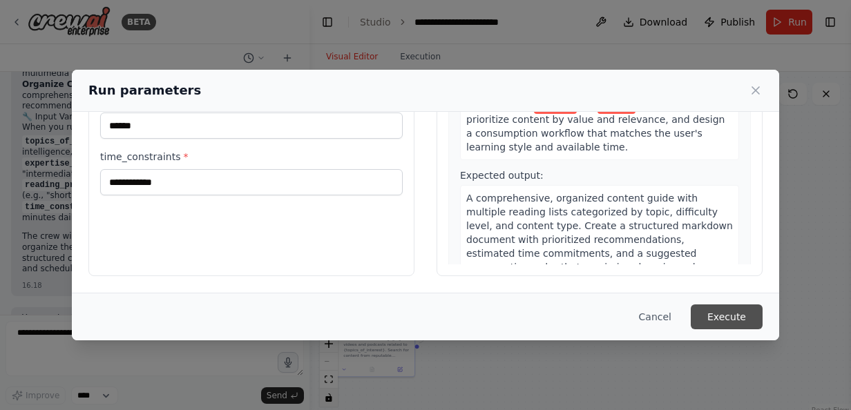
click at [715, 310] on button "Execute" at bounding box center [727, 317] width 72 height 25
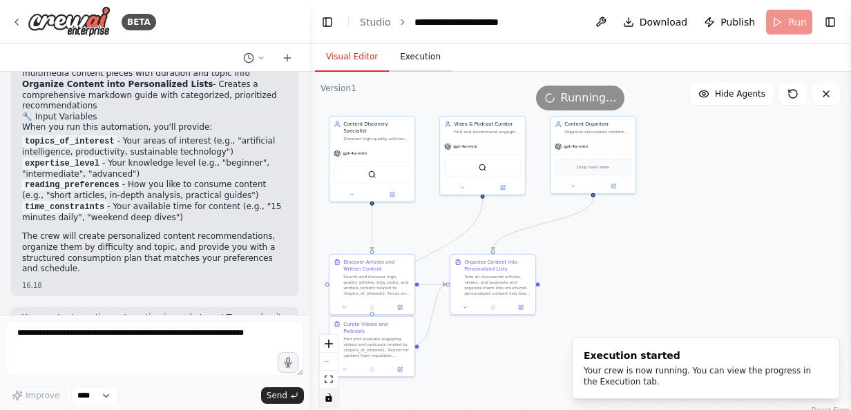
click at [406, 62] on button "Execution" at bounding box center [420, 57] width 63 height 29
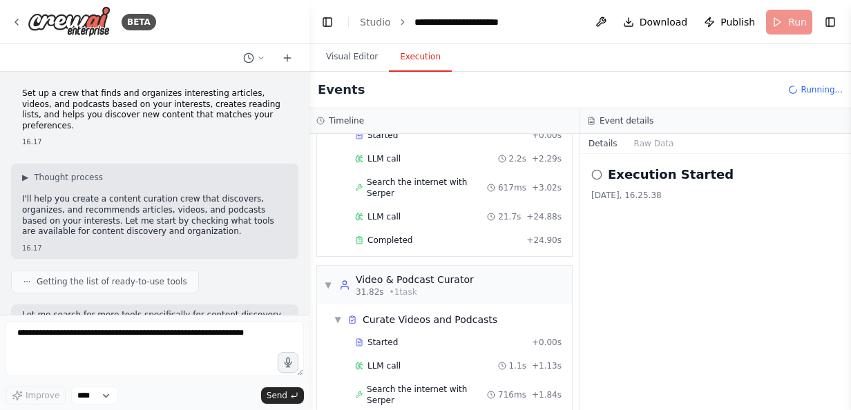
scroll to position [120, 0]
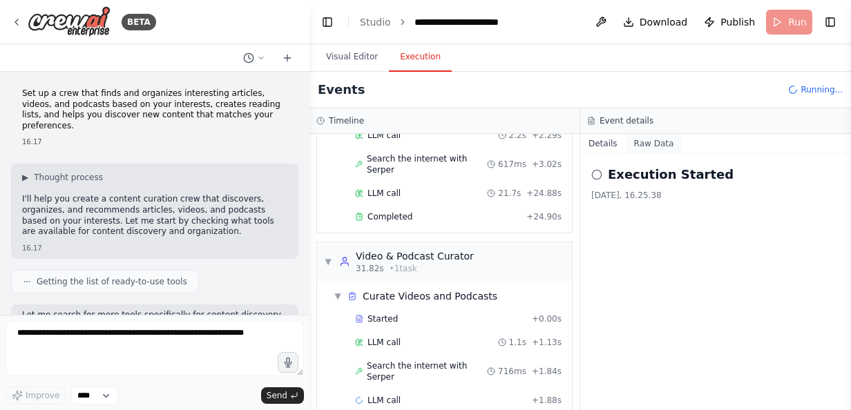
click at [655, 149] on button "Raw Data" at bounding box center [654, 143] width 57 height 19
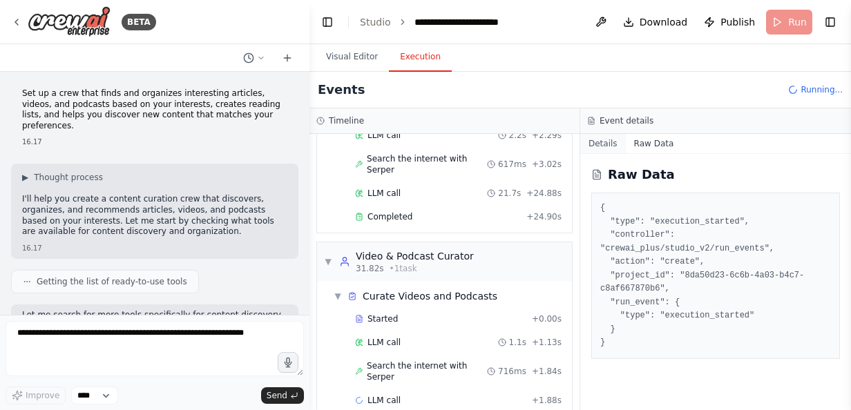
click at [607, 146] on button "Details" at bounding box center [603, 143] width 46 height 19
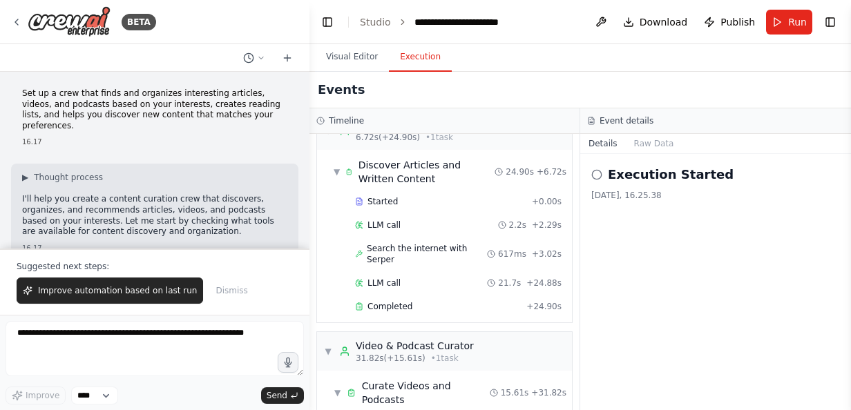
scroll to position [0, 0]
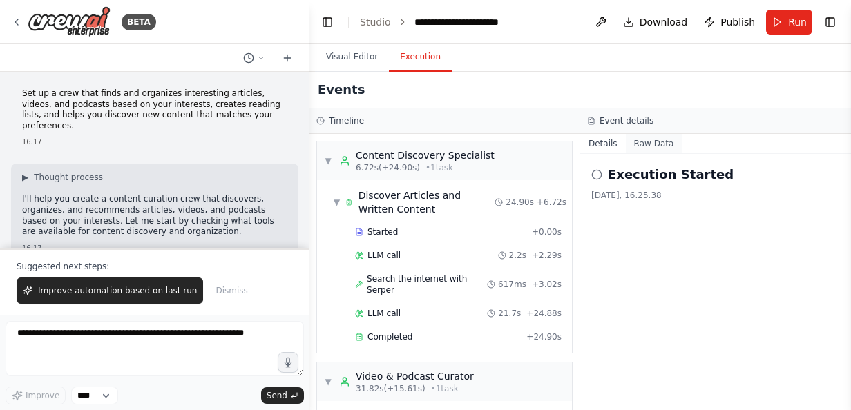
click at [649, 147] on button "Raw Data" at bounding box center [654, 143] width 57 height 19
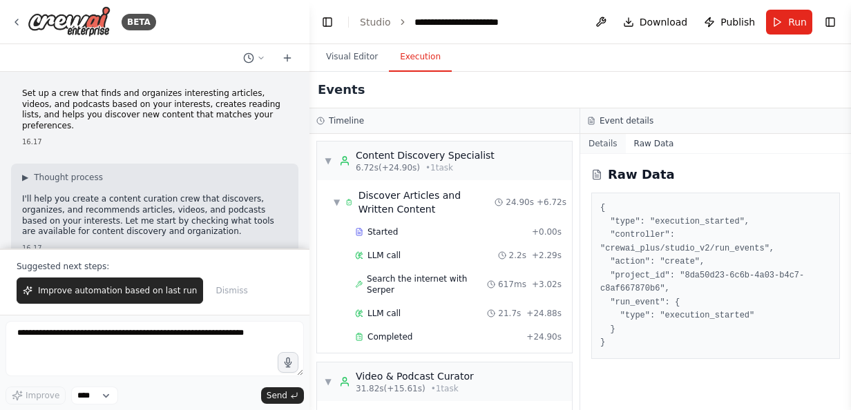
click at [615, 145] on button "Details" at bounding box center [603, 143] width 46 height 19
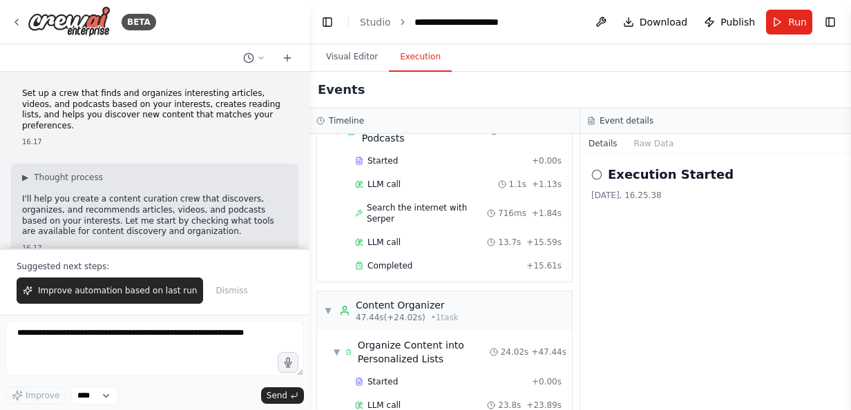
scroll to position [307, 0]
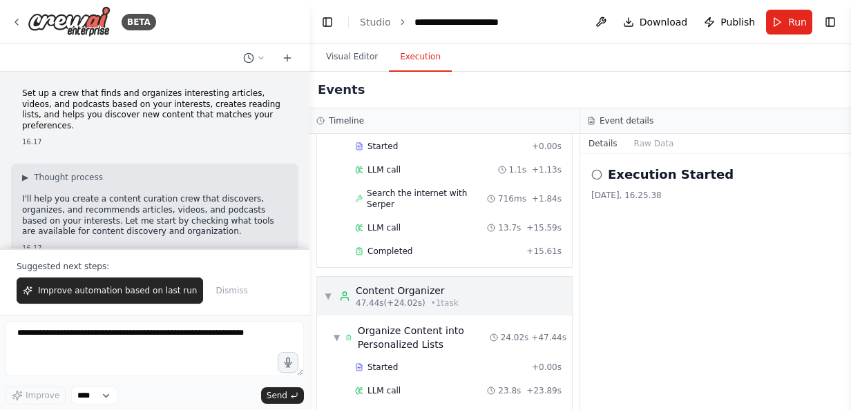
click at [325, 284] on div "▼ Content Organizer 47.44s (+24.02s) • 1 task" at bounding box center [391, 296] width 135 height 25
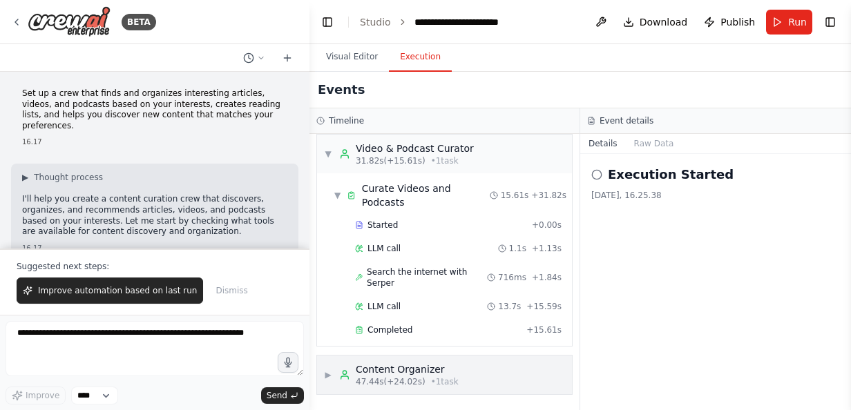
scroll to position [192, 0]
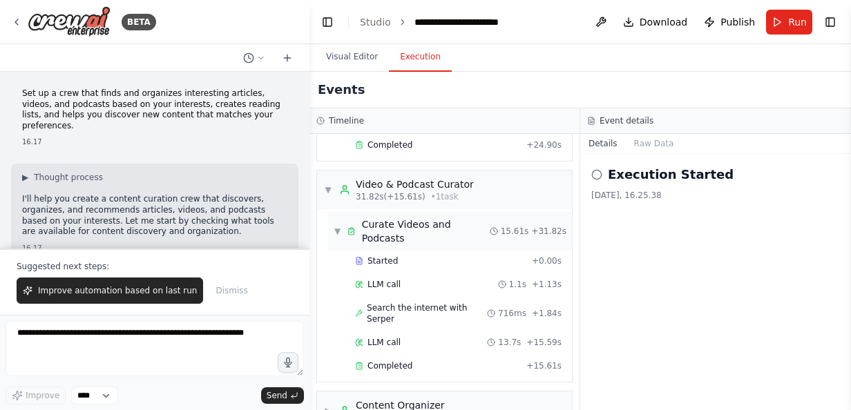
click at [337, 226] on span "▼" at bounding box center [338, 231] width 8 height 11
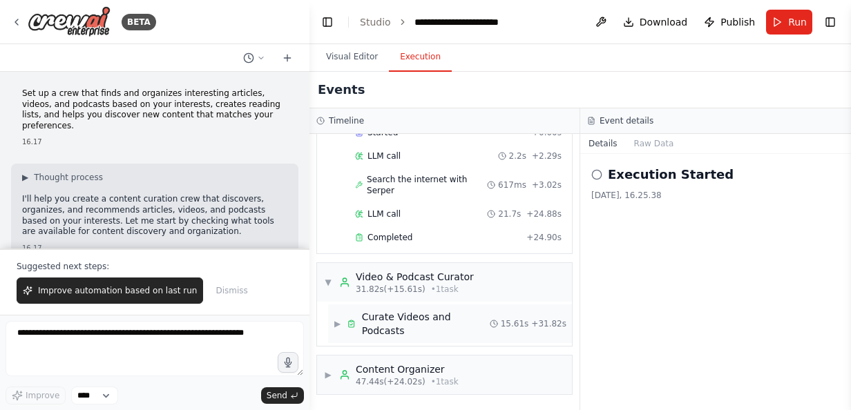
scroll to position [75, 0]
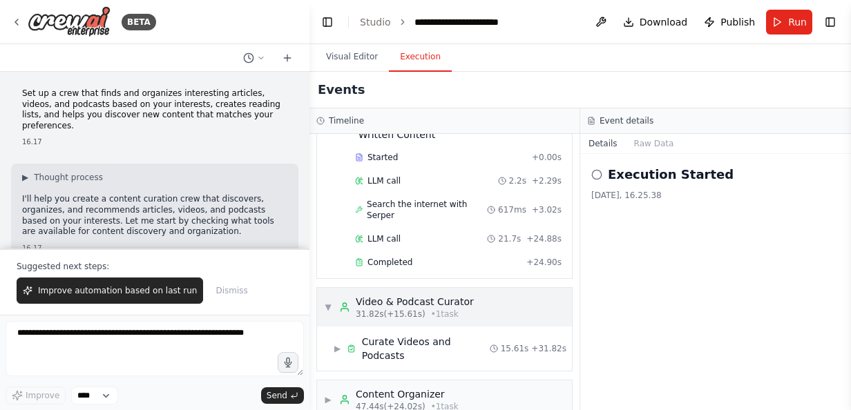
click at [323, 299] on div "▼ Video & Podcast Curator 31.82s (+15.61s) • 1 task" at bounding box center [444, 307] width 255 height 39
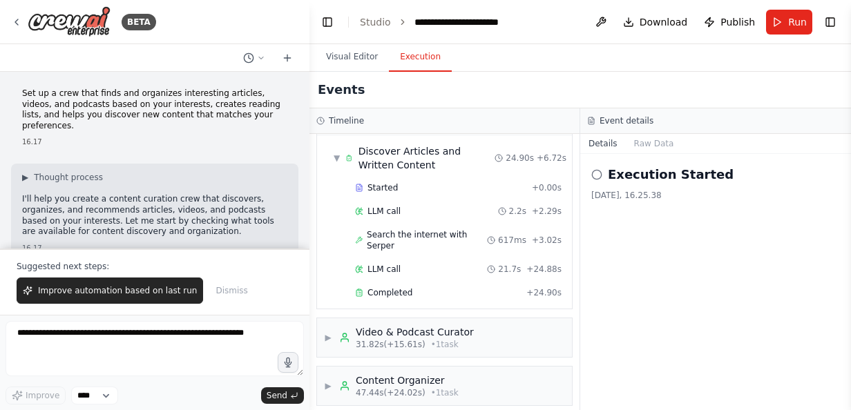
scroll to position [0, 0]
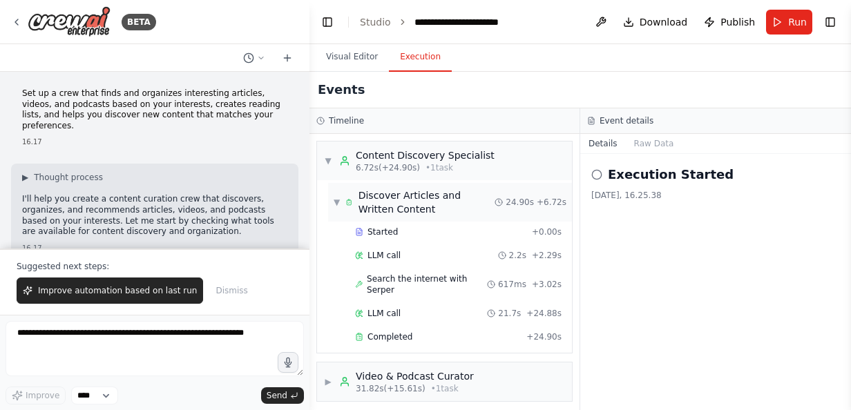
click at [329, 204] on div "▼ Discover Articles and Written Content 24.90s + 6.72s" at bounding box center [450, 202] width 244 height 39
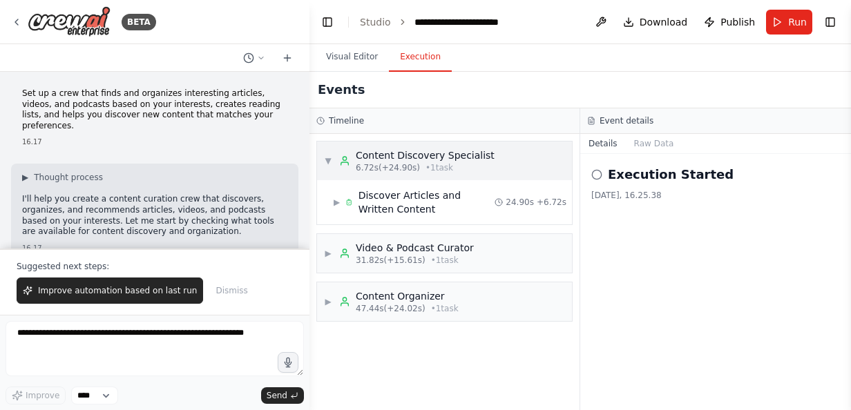
click at [330, 158] on span "▼" at bounding box center [328, 160] width 8 height 11
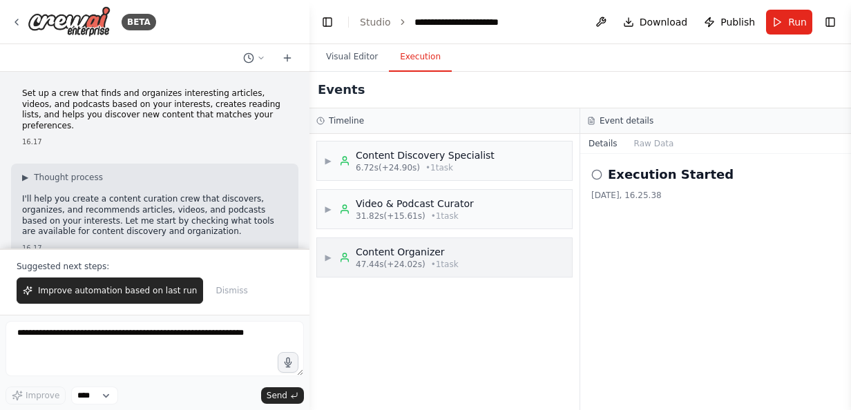
click at [327, 245] on div "▶ Content Organizer 47.44s (+24.02s) • 1 task" at bounding box center [391, 257] width 135 height 25
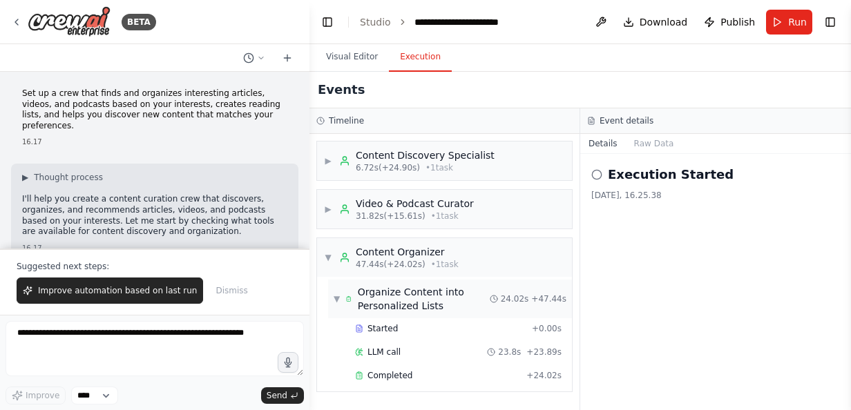
click at [383, 309] on div "Organize Content into Personalized Lists" at bounding box center [424, 299] width 132 height 28
click at [334, 297] on span "▶" at bounding box center [337, 299] width 6 height 11
click at [632, 141] on button "Raw Data" at bounding box center [654, 143] width 57 height 19
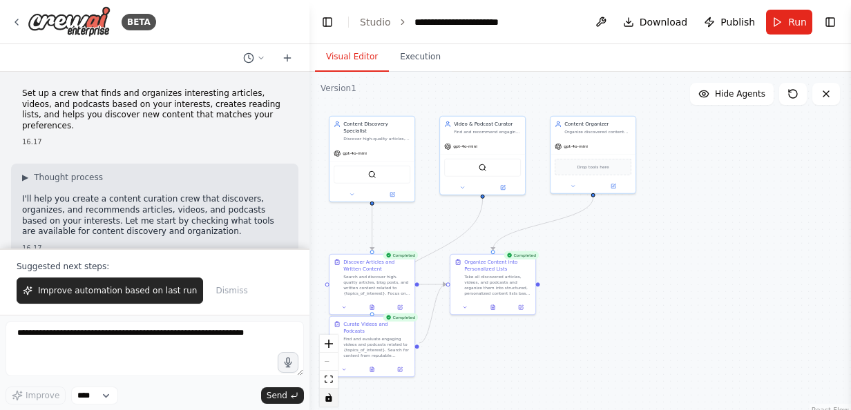
click at [334, 55] on button "Visual Editor" at bounding box center [352, 57] width 74 height 29
click at [467, 309] on button at bounding box center [464, 306] width 23 height 8
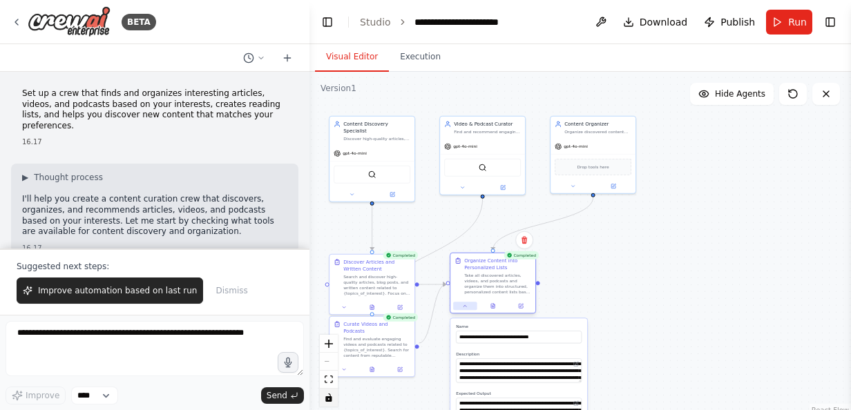
click at [453, 303] on button at bounding box center [464, 306] width 23 height 8
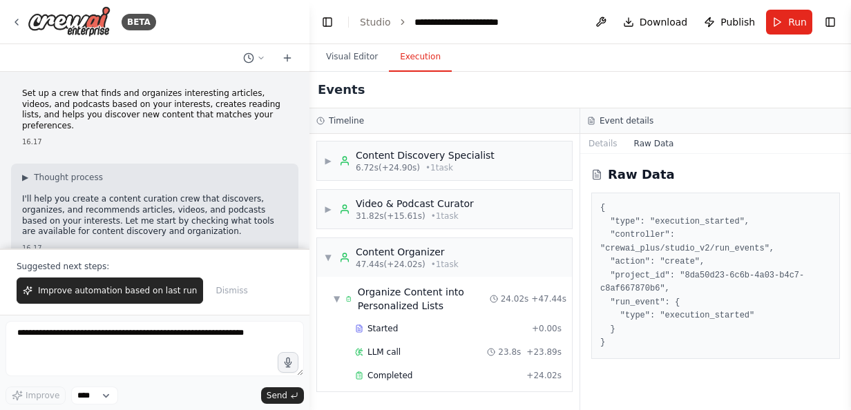
click at [433, 62] on button "Execution" at bounding box center [420, 57] width 63 height 29
click at [318, 255] on div "▼ Content Organizer 47.44s (+24.02s) • 1 task" at bounding box center [444, 257] width 255 height 39
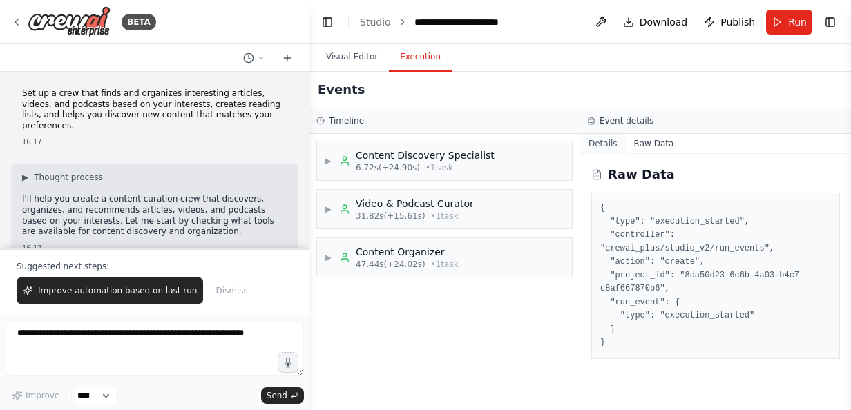
click at [601, 150] on button "Details" at bounding box center [603, 143] width 46 height 19
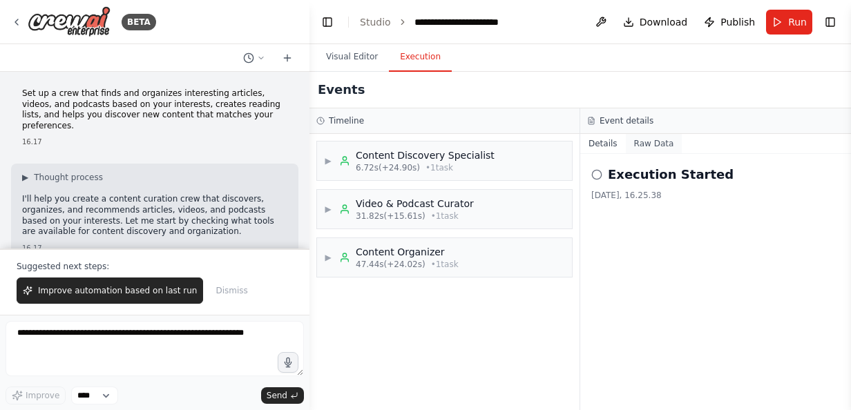
click at [665, 147] on button "Raw Data" at bounding box center [654, 143] width 57 height 19
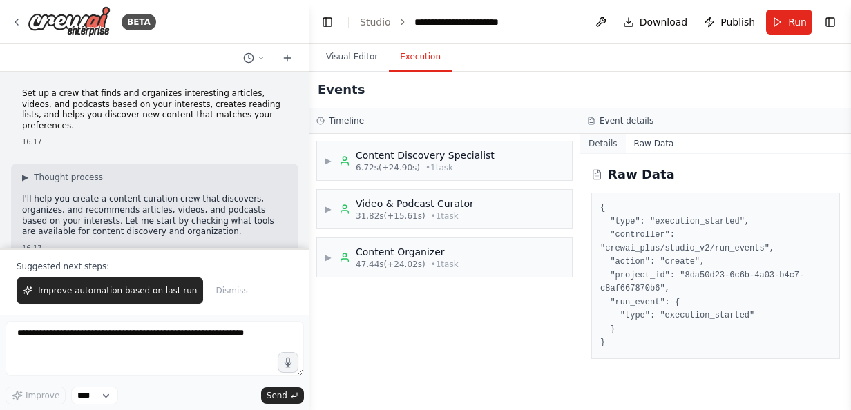
click at [600, 146] on button "Details" at bounding box center [603, 143] width 46 height 19
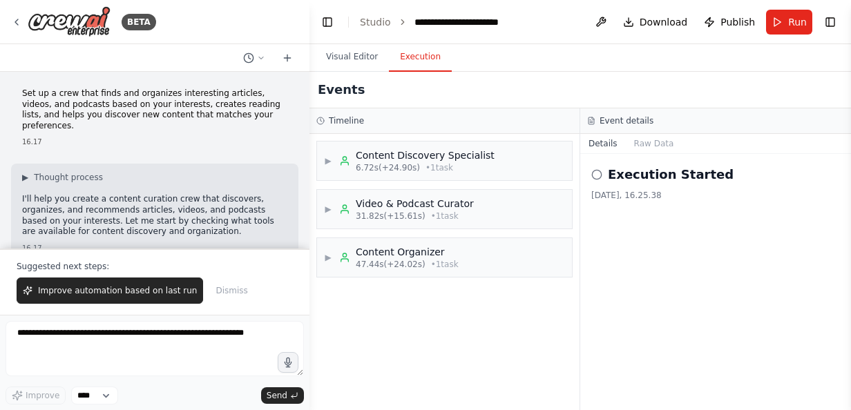
click at [598, 175] on icon at bounding box center [596, 174] width 11 height 11
drag, startPoint x: 598, startPoint y: 175, endPoint x: 690, endPoint y: 220, distance: 102.6
click at [689, 220] on div "Execution Started 16/09/2025, 16.25.38" at bounding box center [715, 282] width 271 height 256
click at [347, 55] on button "Visual Editor" at bounding box center [352, 57] width 74 height 29
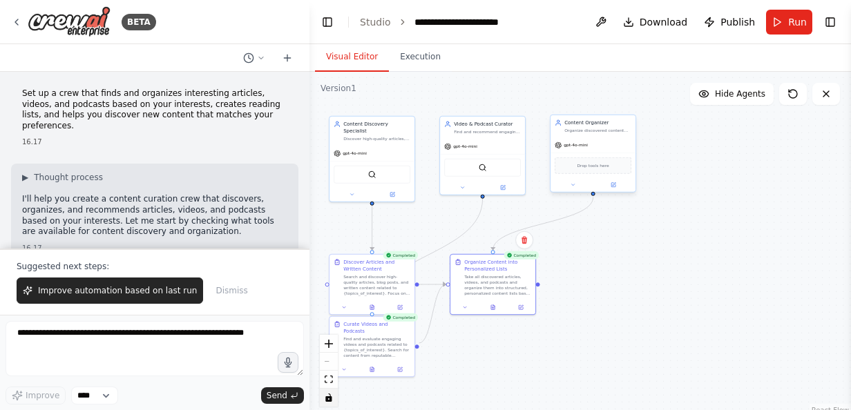
click at [592, 167] on span "Drop tools here" at bounding box center [593, 165] width 32 height 7
click at [746, 160] on div ".deletable-edge-delete-btn { width: 20px; height: 20px; border: 0px solid #ffff…" at bounding box center [580, 244] width 542 height 345
click at [620, 189] on button at bounding box center [613, 185] width 39 height 8
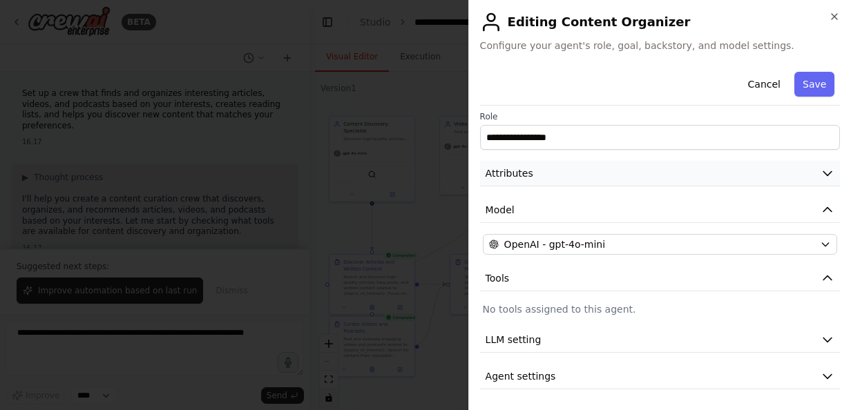
scroll to position [7, 0]
click at [443, 193] on div at bounding box center [425, 205] width 851 height 410
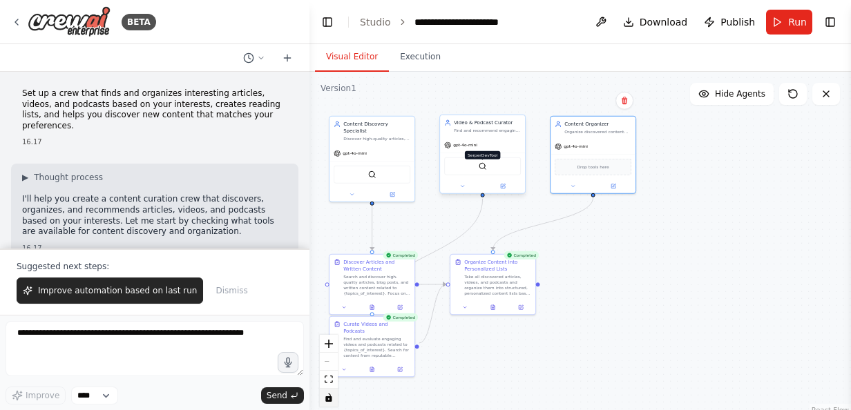
click at [484, 170] on img at bounding box center [483, 166] width 8 height 8
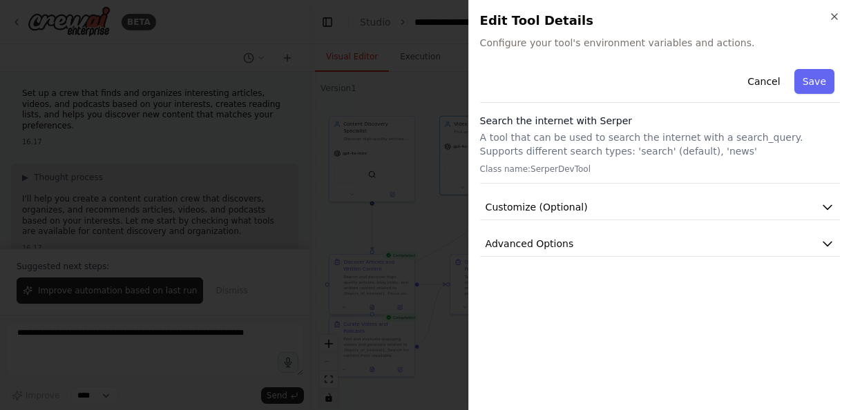
click at [444, 189] on div at bounding box center [425, 205] width 851 height 410
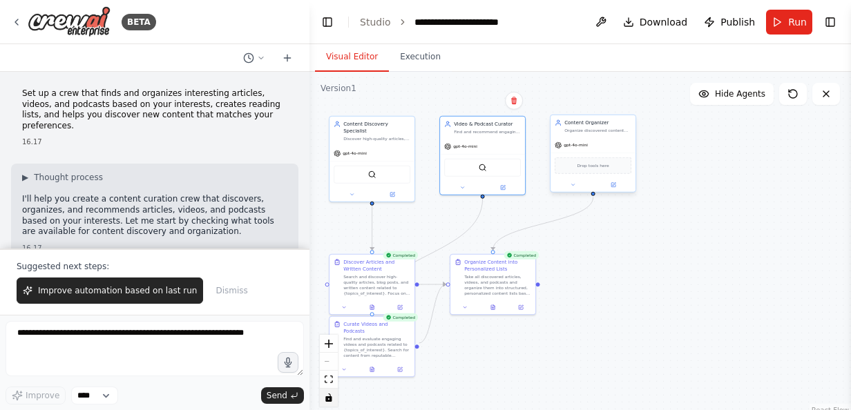
click at [598, 178] on div at bounding box center [593, 185] width 85 height 14
click at [600, 170] on div "Drop tools here" at bounding box center [593, 165] width 77 height 17
click at [601, 163] on span "Drop tools here" at bounding box center [593, 165] width 32 height 7
click at [595, 309] on div ".deletable-edge-delete-btn { width: 20px; height: 20px; border: 0px solid #ffff…" at bounding box center [580, 244] width 542 height 345
click at [499, 305] on button at bounding box center [492, 306] width 29 height 8
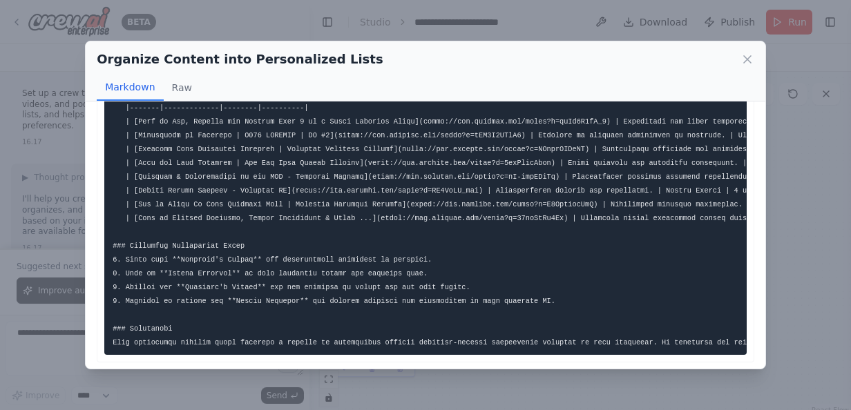
scroll to position [413, 0]
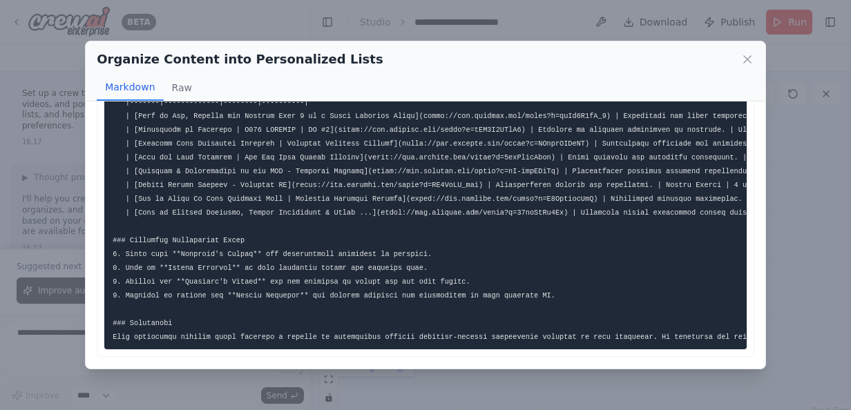
click at [367, 339] on pre at bounding box center [425, 33] width 642 height 633
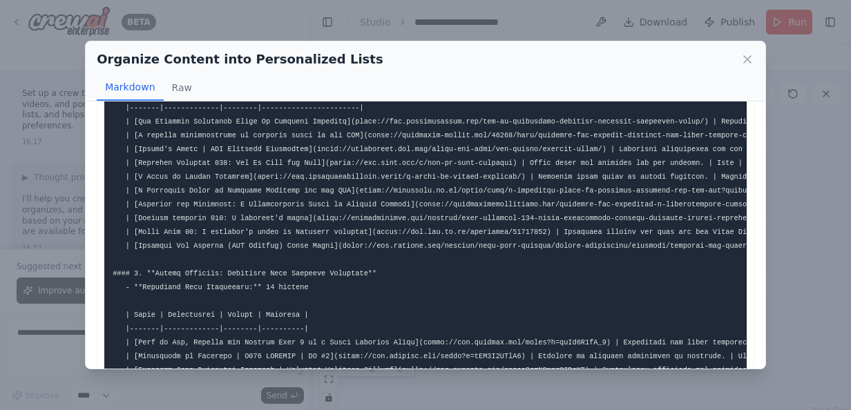
scroll to position [339, 0]
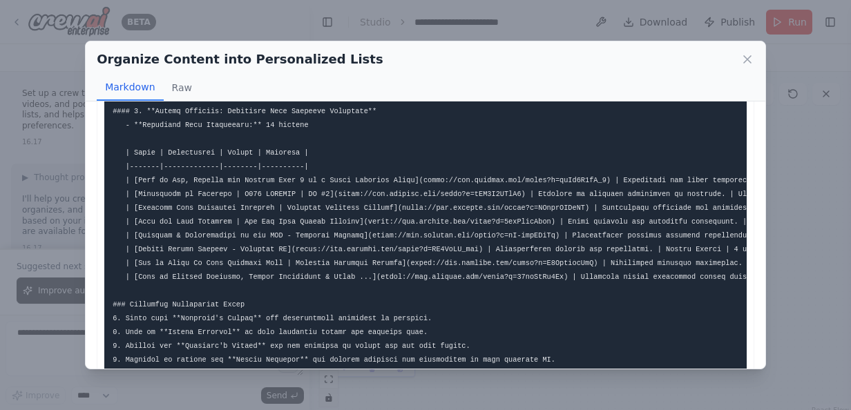
click at [773, 236] on div "Organize Content into Personalized Lists Markdown Raw ... Show more Not valid J…" at bounding box center [425, 205] width 851 height 410
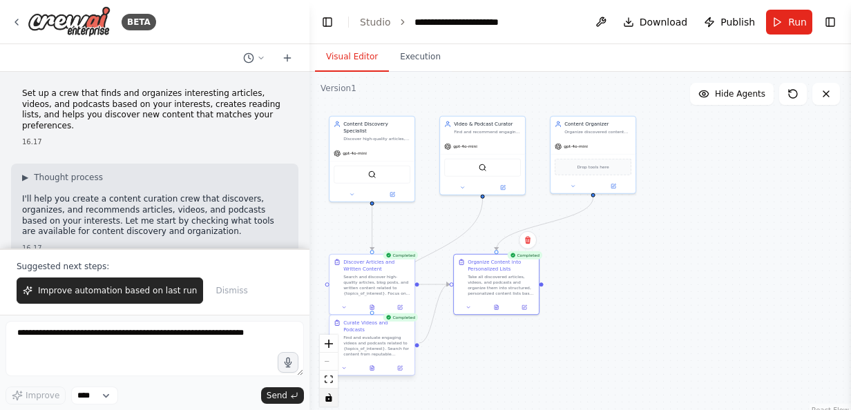
click at [379, 350] on div "Find and evaluate engaging videos and podcasts related to {topics_of_interest}.…" at bounding box center [376, 346] width 67 height 22
click at [373, 366] on icon at bounding box center [371, 368] width 3 height 5
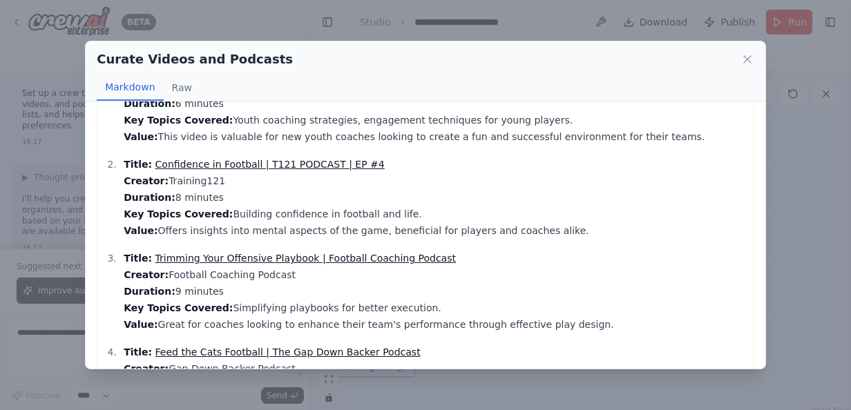
scroll to position [0, 0]
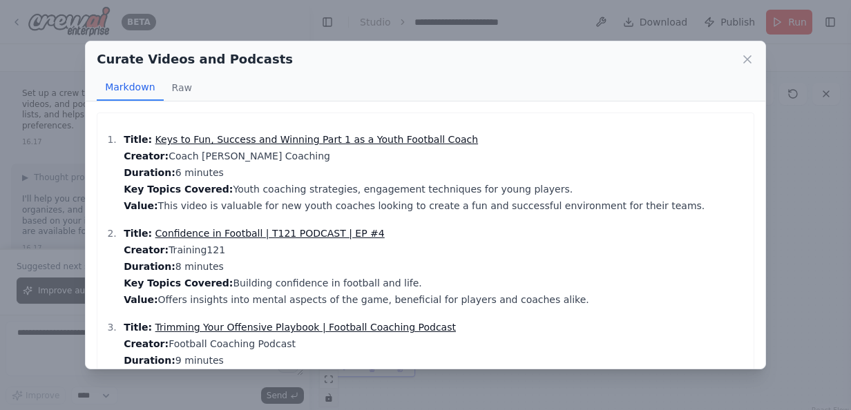
click at [252, 140] on link "Keys to Fun, Success and Winning Part 1 as a Youth Football Coach" at bounding box center [316, 139] width 323 height 11
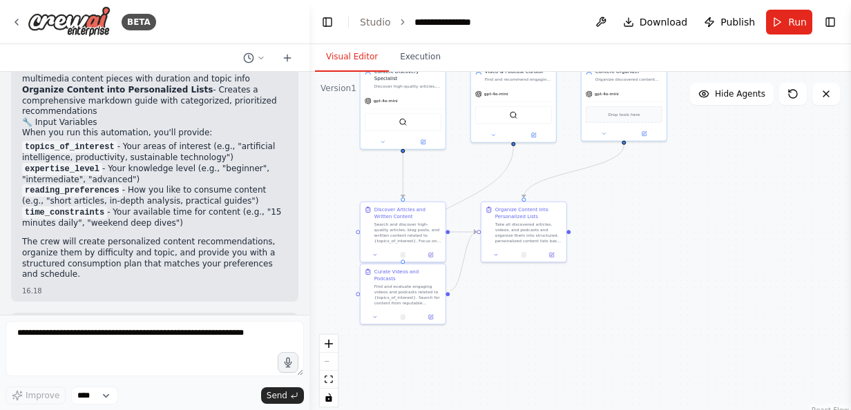
scroll to position [2003, 0]
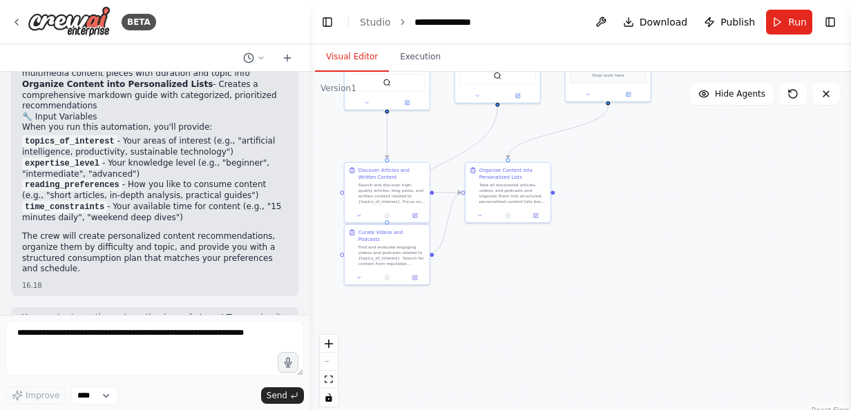
drag, startPoint x: 683, startPoint y: 347, endPoint x: 590, endPoint y: 171, distance: 199.9
click at [590, 171] on div ".deletable-edge-delete-btn { width: 20px; height: 20px; border: 0px solid #ffff…" at bounding box center [580, 244] width 542 height 345
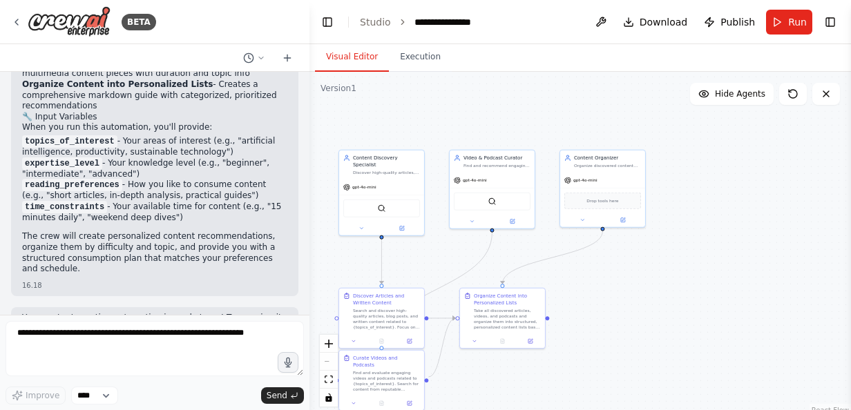
drag, startPoint x: 638, startPoint y: 210, endPoint x: 631, endPoint y: 336, distance: 125.9
click at [631, 336] on div ".deletable-edge-delete-btn { width: 20px; height: 20px; border: 0px solid #ffff…" at bounding box center [580, 244] width 542 height 345
drag, startPoint x: 586, startPoint y: 290, endPoint x: 627, endPoint y: 241, distance: 63.8
click at [627, 242] on div ".deletable-edge-delete-btn { width: 20px; height: 20px; border: 0px solid #ffff…" at bounding box center [580, 244] width 542 height 345
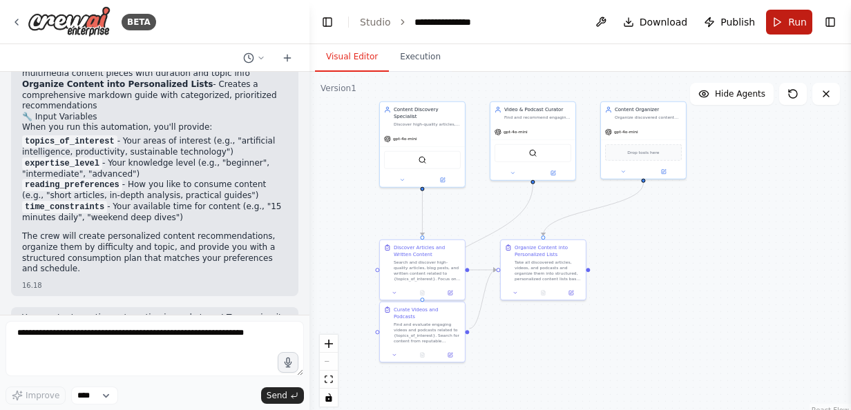
click at [785, 19] on button "Run" at bounding box center [789, 22] width 46 height 25
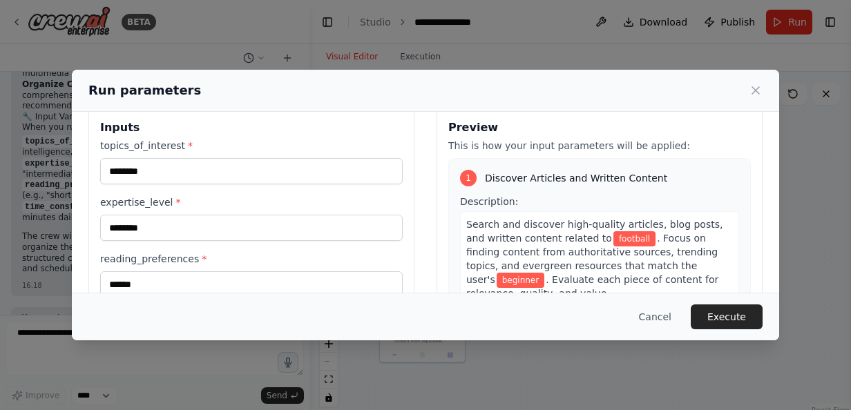
scroll to position [0, 0]
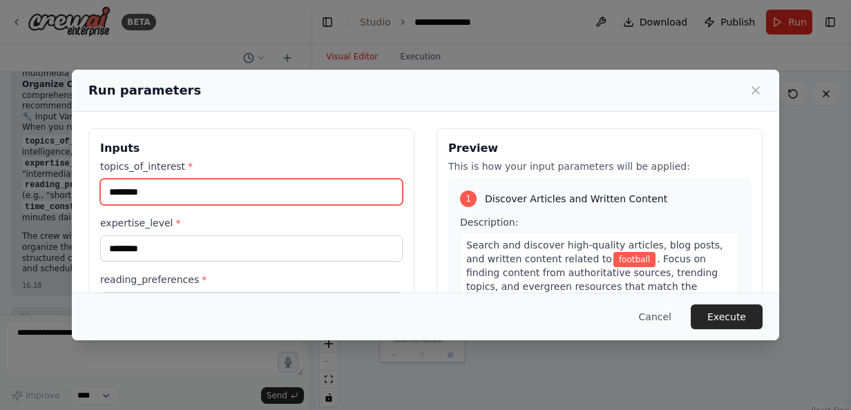
click at [237, 194] on input "********" at bounding box center [251, 192] width 303 height 26
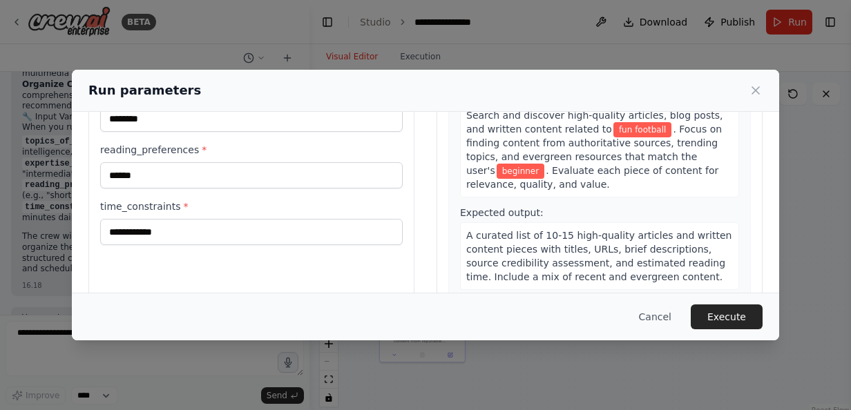
scroll to position [180, 0]
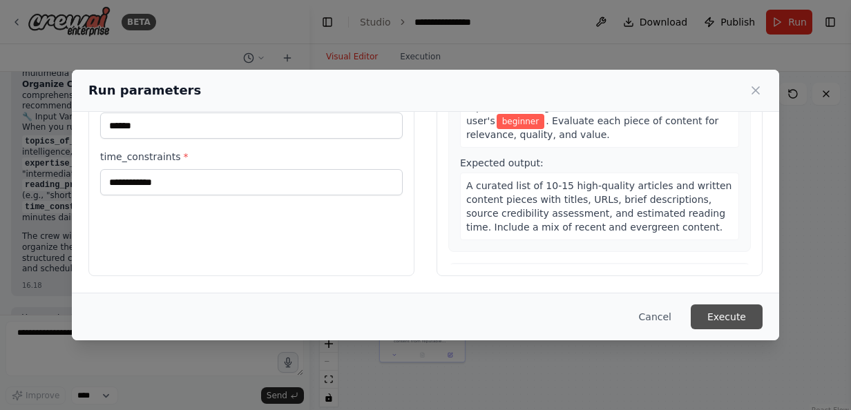
type input "**********"
click at [725, 310] on button "Execute" at bounding box center [727, 317] width 72 height 25
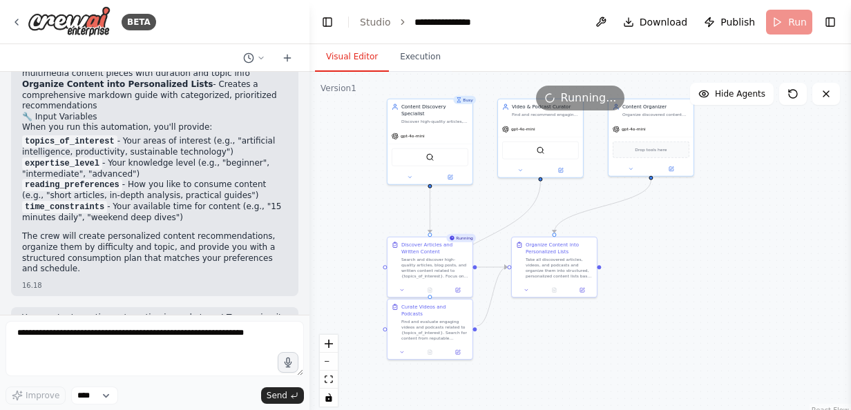
drag, startPoint x: 696, startPoint y: 230, endPoint x: 703, endPoint y: 227, distance: 8.1
click at [703, 227] on div ".deletable-edge-delete-btn { width: 20px; height: 20px; border: 0px solid #ffff…" at bounding box center [580, 244] width 542 height 345
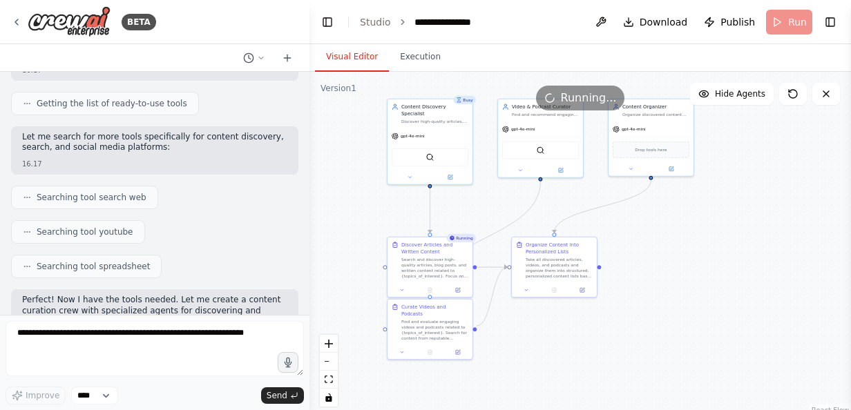
scroll to position [253, 0]
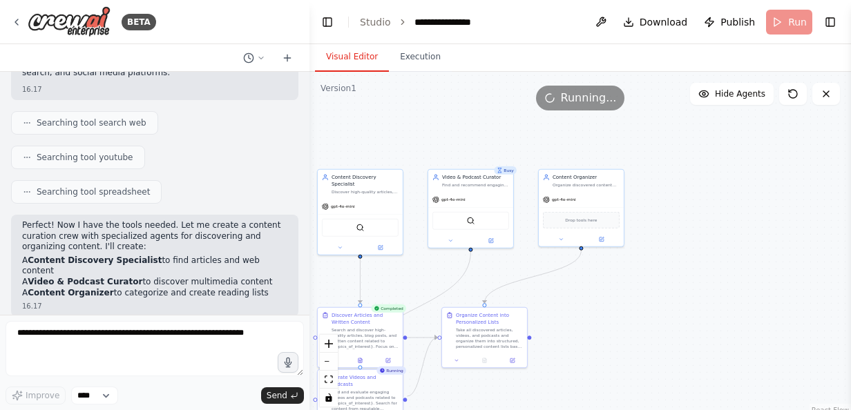
drag, startPoint x: 683, startPoint y: 245, endPoint x: 613, endPoint y: 316, distance: 99.2
click at [613, 316] on div ".deletable-edge-delete-btn { width: 20px; height: 20px; border: 0px solid #ffff…" at bounding box center [580, 244] width 542 height 345
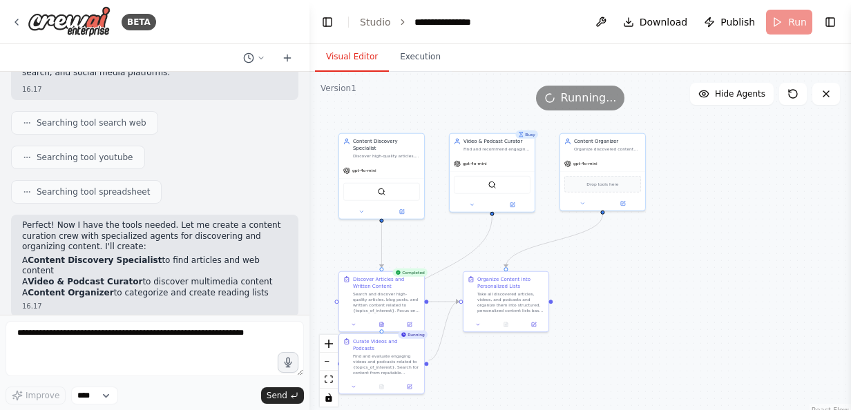
drag, startPoint x: 613, startPoint y: 316, endPoint x: 635, endPoint y: 280, distance: 41.8
click at [635, 280] on div ".deletable-edge-delete-btn { width: 20px; height: 20px; border: 0px solid #ffff…" at bounding box center [580, 244] width 542 height 345
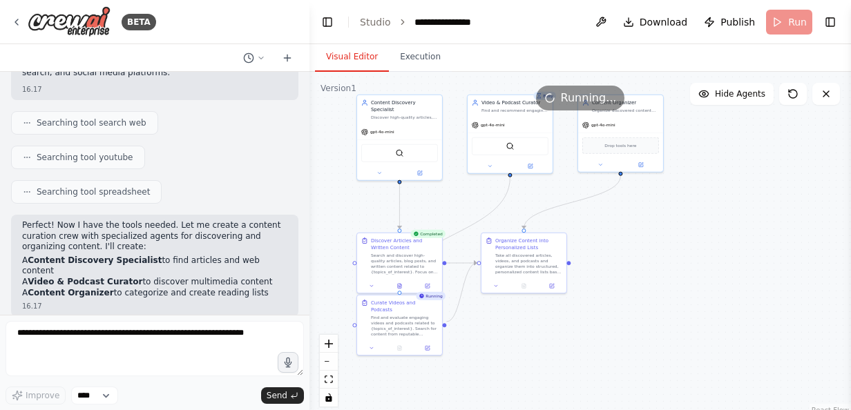
drag, startPoint x: 615, startPoint y: 311, endPoint x: 634, endPoint y: 268, distance: 46.7
click at [634, 268] on div ".deletable-edge-delete-btn { width: 20px; height: 20px; border: 0px solid #ffff…" at bounding box center [580, 244] width 542 height 345
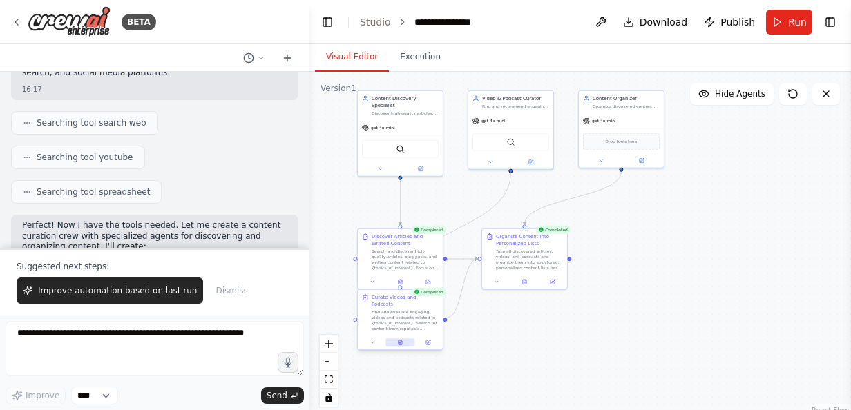
click at [401, 338] on button at bounding box center [399, 342] width 29 height 8
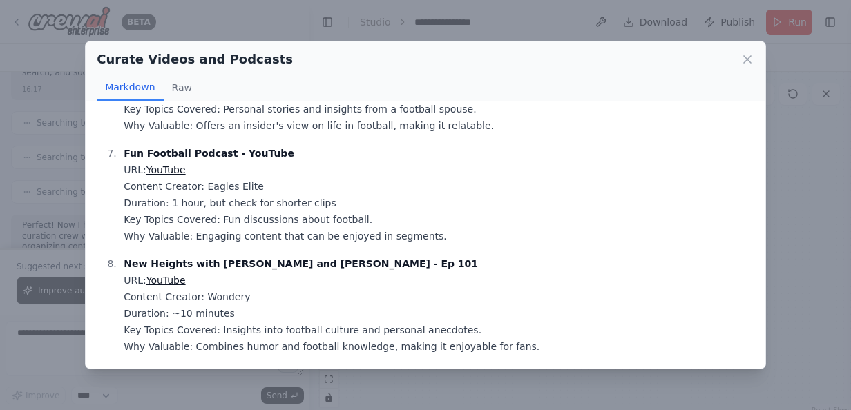
scroll to position [667, 0]
click at [211, 154] on strong "Fun Football Podcast - YouTube" at bounding box center [209, 152] width 171 height 11
drag, startPoint x: 211, startPoint y: 154, endPoint x: 227, endPoint y: 169, distance: 22.0
click at [227, 169] on p "Fun Football Podcast - YouTube URL: YouTube Content Creator: Eagles Elite Durat…" at bounding box center [435, 193] width 623 height 99
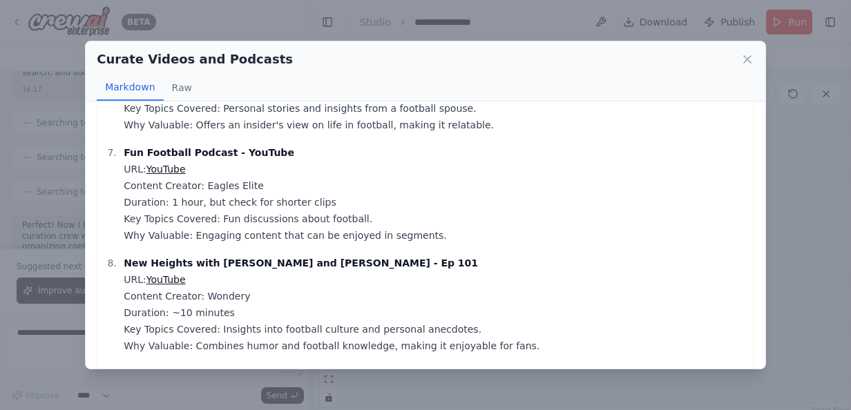
drag, startPoint x: 217, startPoint y: 265, endPoint x: 211, endPoint y: 289, distance: 25.0
click at [211, 289] on p "New Heights with Jason and Travis Kelce - Ep 101 URL: YouTube Content Creator: …" at bounding box center [435, 304] width 623 height 99
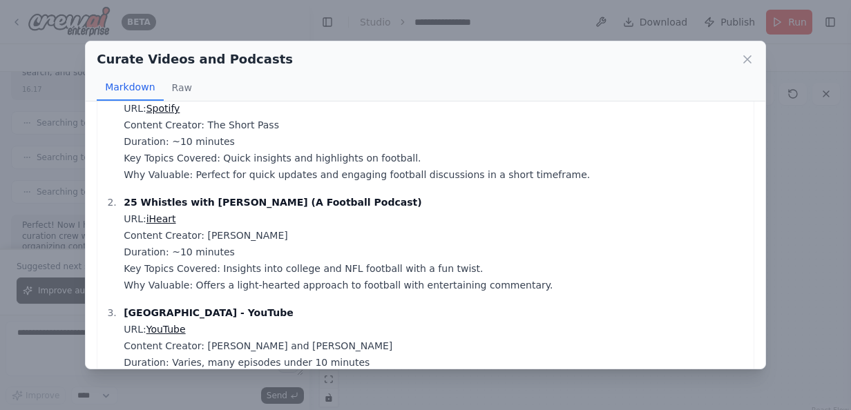
scroll to position [0, 0]
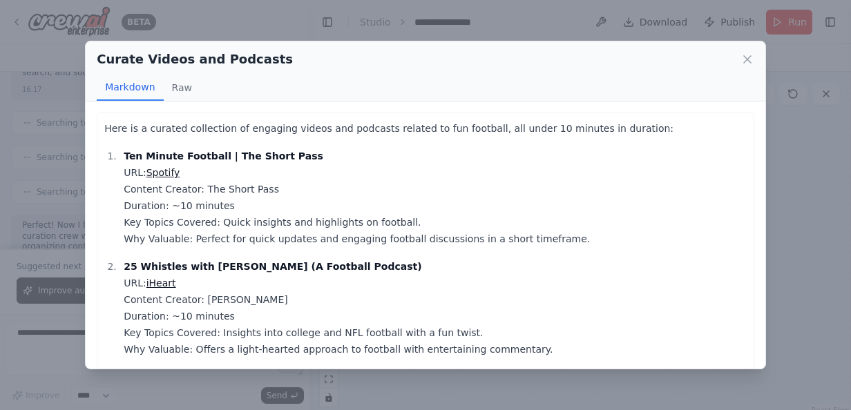
click at [815, 231] on div "Curate Videos and Podcasts Markdown Raw Here is a curated collection of engagin…" at bounding box center [425, 205] width 851 height 410
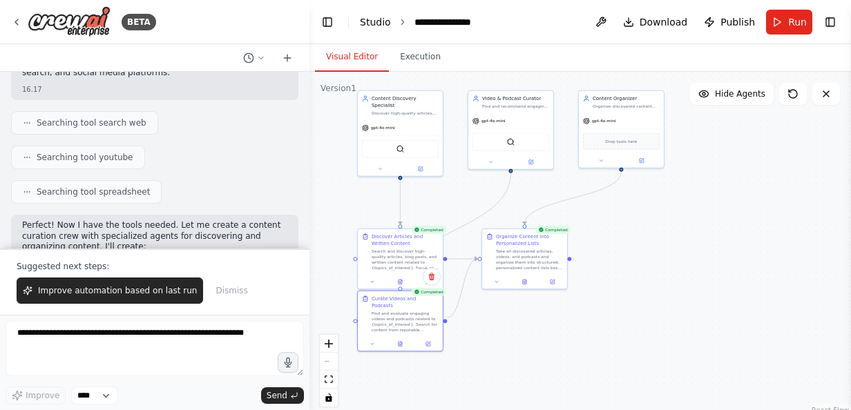
click at [376, 17] on link "Studio" at bounding box center [375, 22] width 31 height 11
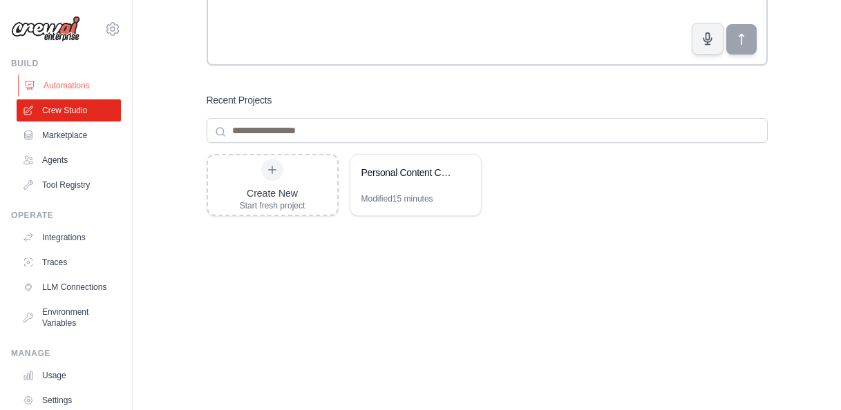
click at [73, 91] on link "Automations" at bounding box center [70, 86] width 104 height 22
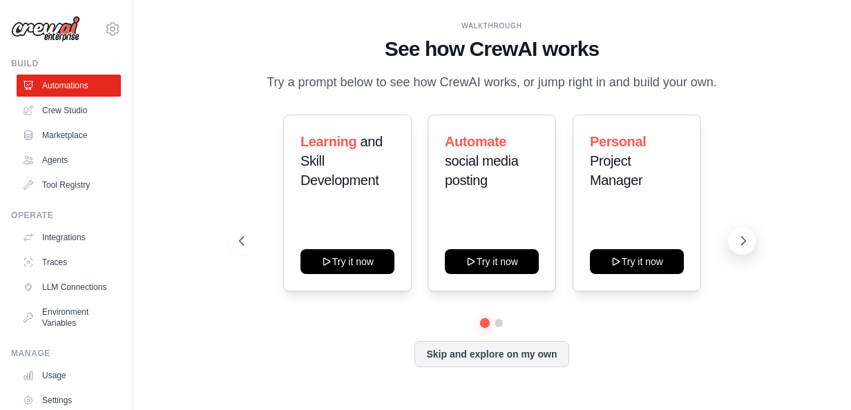
click at [742, 242] on icon at bounding box center [743, 241] width 14 height 14
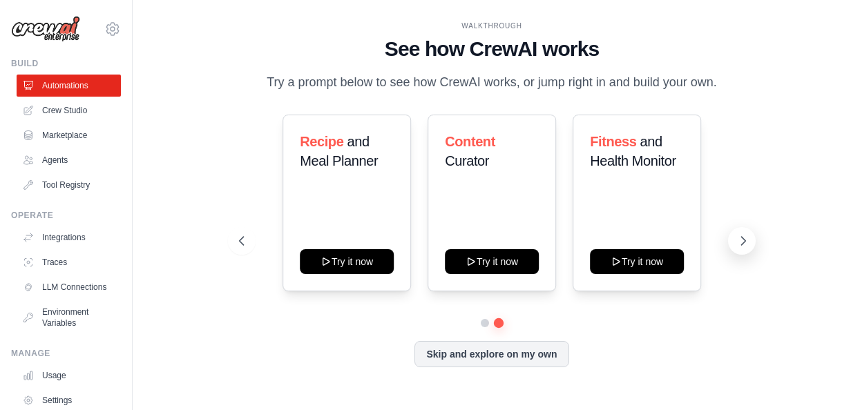
click at [739, 233] on button at bounding box center [742, 241] width 28 height 28
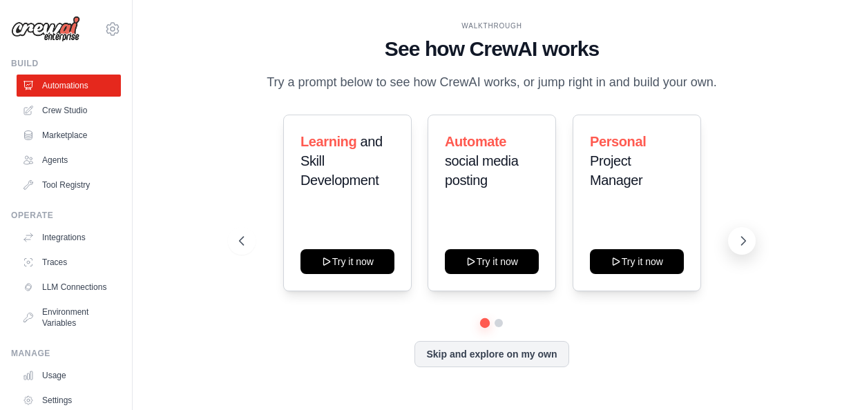
click at [735, 246] on button at bounding box center [742, 241] width 28 height 28
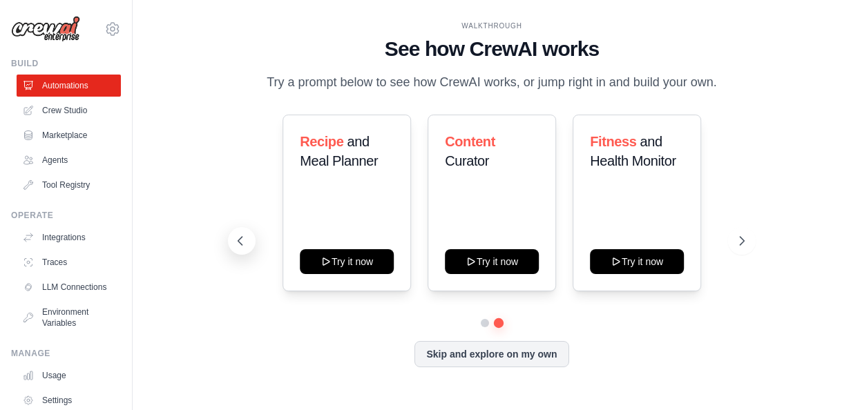
click at [237, 243] on icon at bounding box center [240, 241] width 14 height 14
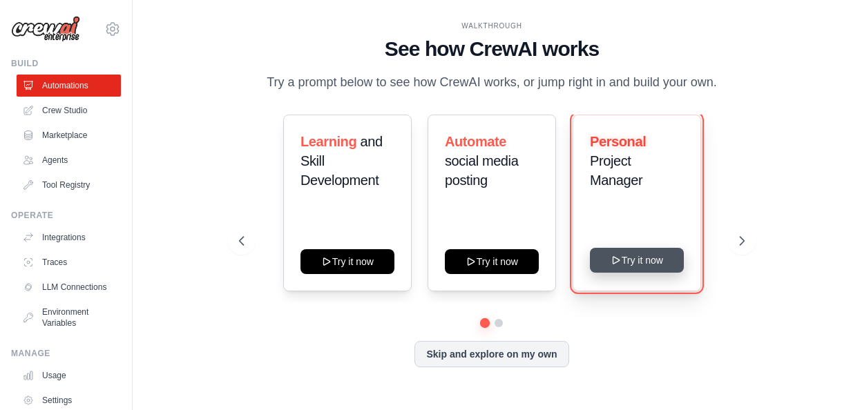
click at [636, 269] on button "Try it now" at bounding box center [637, 260] width 94 height 25
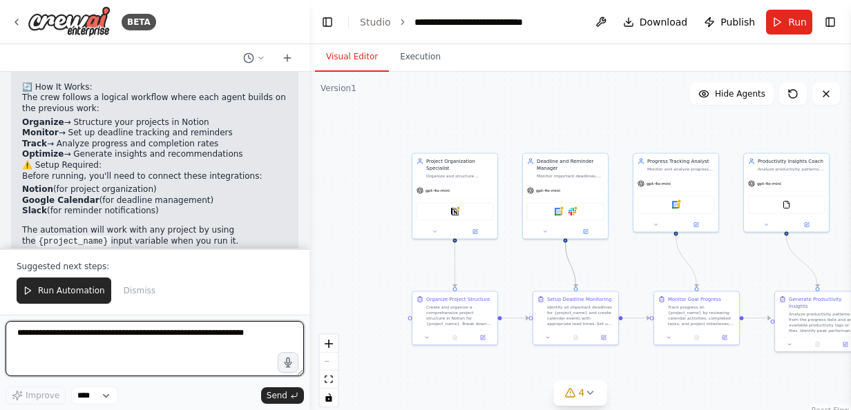
scroll to position [1260, 0]
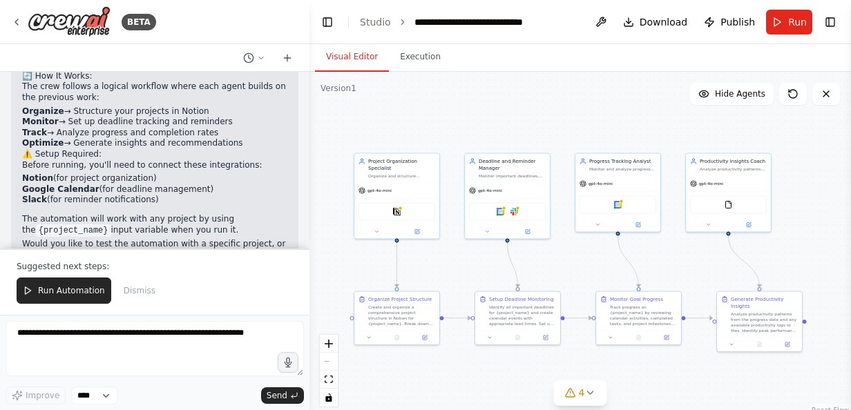
drag, startPoint x: 639, startPoint y: 265, endPoint x: 581, endPoint y: 265, distance: 58.0
click at [581, 265] on div ".deletable-edge-delete-btn { width: 20px; height: 20px; border: 0px solid #ffff…" at bounding box center [580, 244] width 542 height 345
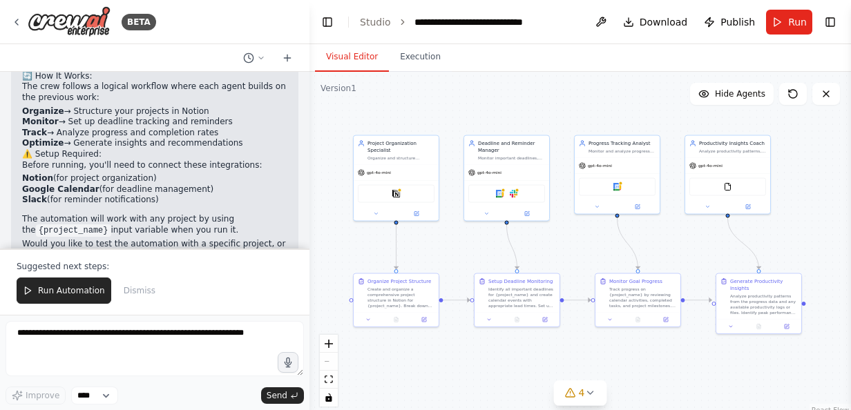
drag, startPoint x: 506, startPoint y: 373, endPoint x: 505, endPoint y: 355, distance: 18.0
click at [505, 355] on div ".deletable-edge-delete-btn { width: 20px; height: 20px; border: 0px solid #ffff…" at bounding box center [580, 244] width 542 height 345
click at [593, 153] on div "Progress Tracking Analyst Monitor and analyze progress on personal goals by rev…" at bounding box center [617, 146] width 85 height 22
click at [588, 205] on button at bounding box center [596, 206] width 39 height 8
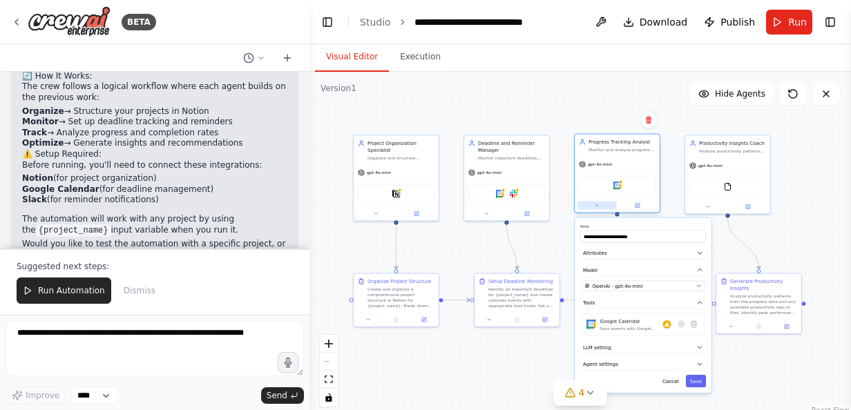
click at [588, 205] on button at bounding box center [596, 206] width 39 height 8
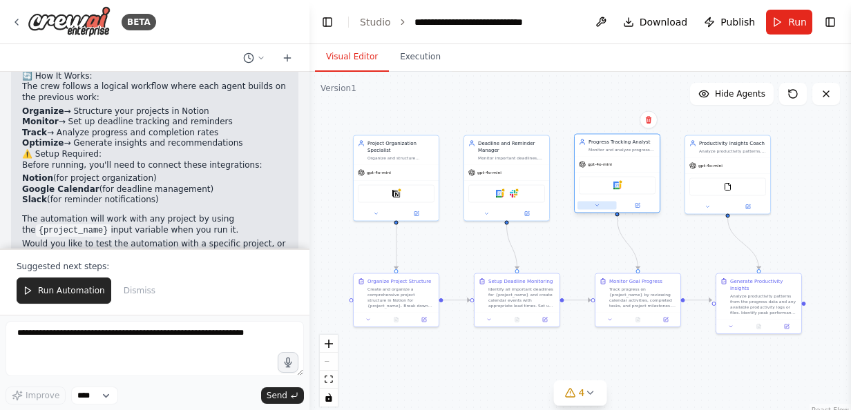
click at [588, 205] on button at bounding box center [596, 206] width 39 height 8
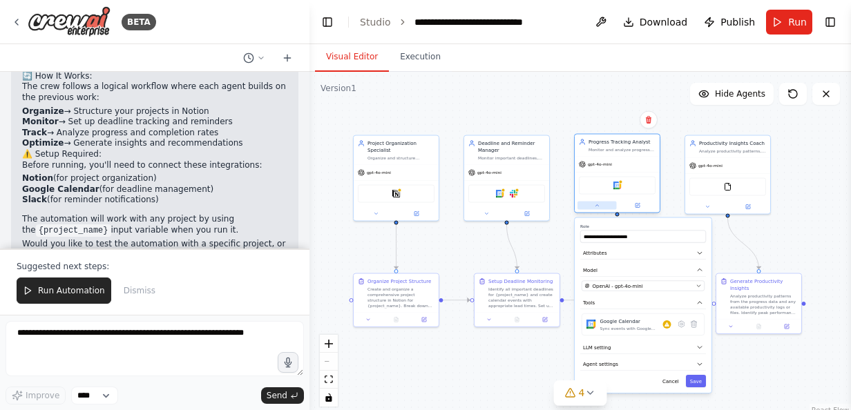
click at [588, 205] on button at bounding box center [596, 206] width 39 height 8
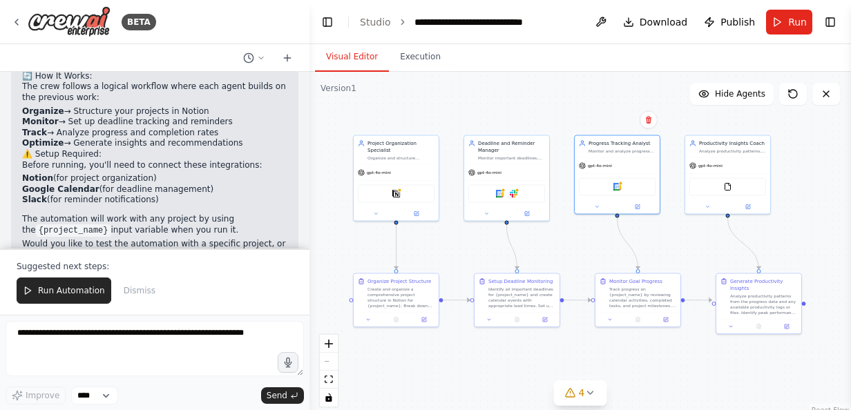
click at [585, 231] on div ".deletable-edge-delete-btn { width: 20px; height: 20px; border: 0px solid #ffff…" at bounding box center [580, 244] width 542 height 345
click at [473, 214] on button at bounding box center [486, 213] width 39 height 8
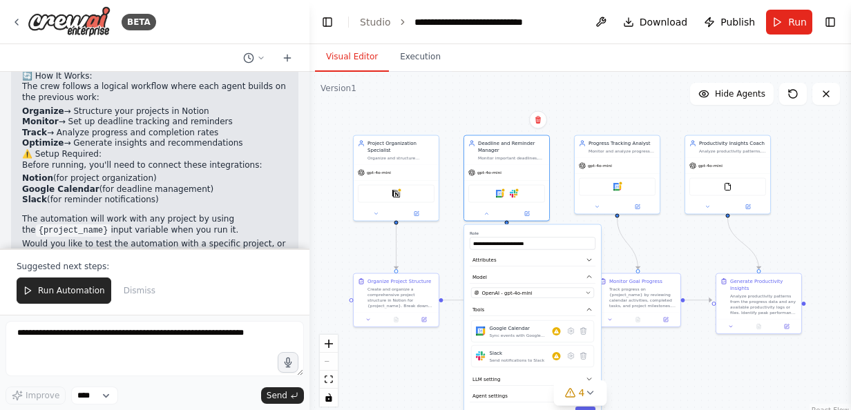
click at [661, 240] on div ".deletable-edge-delete-btn { width: 20px; height: 20px; border: 0px solid #ffff…" at bounding box center [580, 244] width 542 height 345
click at [666, 240] on div ".deletable-edge-delete-btn { width: 20px; height: 20px; border: 0px solid #ffff…" at bounding box center [580, 244] width 542 height 345
click at [488, 210] on icon at bounding box center [487, 213] width 6 height 6
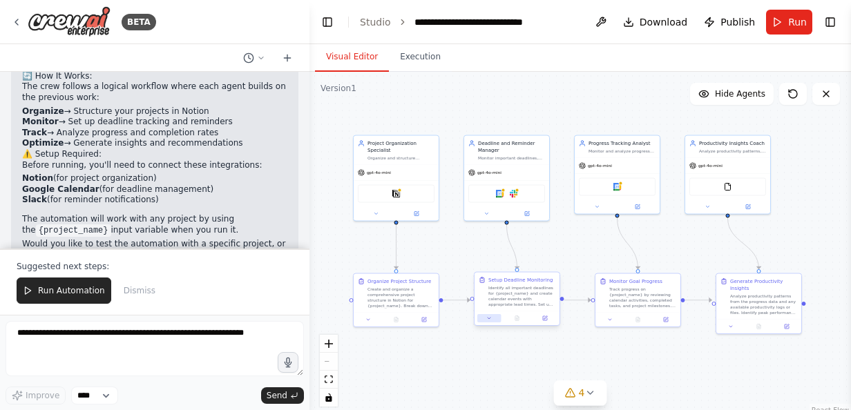
click at [488, 322] on button at bounding box center [488, 318] width 23 height 8
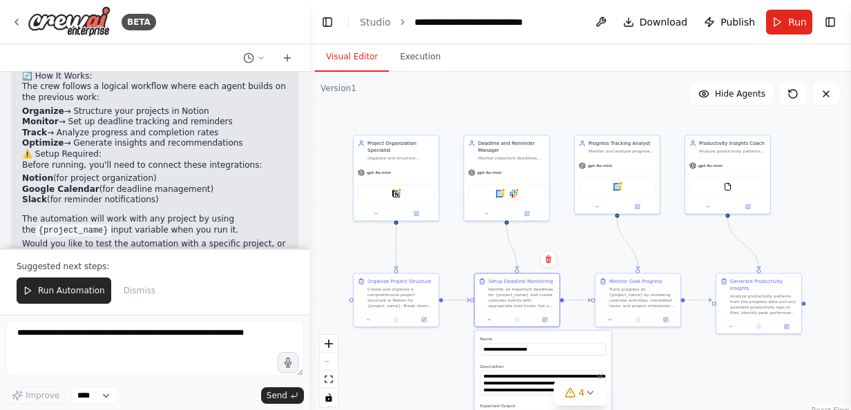
click at [675, 384] on div ".deletable-edge-delete-btn { width: 20px; height: 20px; border: 0px solid #ffff…" at bounding box center [580, 244] width 542 height 345
click at [589, 391] on icon at bounding box center [589, 393] width 11 height 11
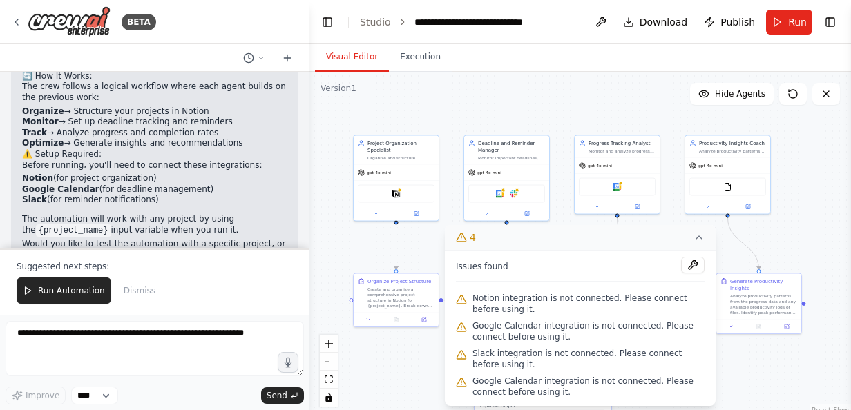
click at [742, 361] on div ".deletable-edge-delete-btn { width: 20px; height: 20px; border: 0px solid #ffff…" at bounding box center [580, 244] width 542 height 345
click at [698, 241] on icon at bounding box center [699, 237] width 11 height 11
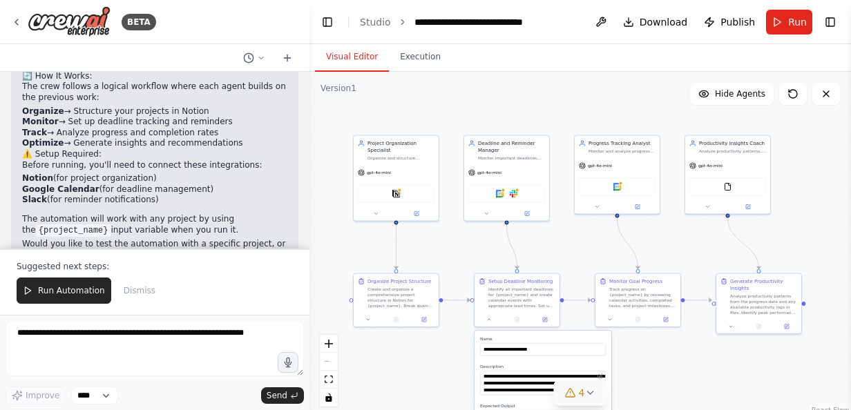
click at [659, 382] on div ".deletable-edge-delete-btn { width: 20px; height: 20px; border: 0px solid #ffff…" at bounding box center [580, 244] width 542 height 345
click at [667, 348] on div ".deletable-edge-delete-btn { width: 20px; height: 20px; border: 0px solid #ffff…" at bounding box center [580, 244] width 542 height 345
click at [665, 365] on div ".deletable-edge-delete-btn { width: 20px; height: 20px; border: 0px solid #ffff…" at bounding box center [580, 244] width 542 height 345
click at [719, 204] on button at bounding box center [708, 206] width 39 height 8
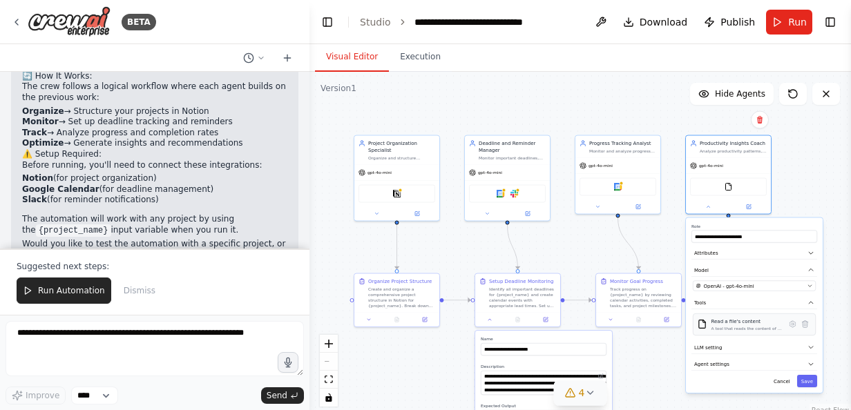
click at [738, 327] on div "A tool that reads the content of a file. To use this tool, provide a 'file_path…" at bounding box center [747, 329] width 71 height 6
click at [650, 375] on div ".deletable-edge-delete-btn { width: 20px; height: 20px; border: 0px solid #ffff…" at bounding box center [580, 244] width 542 height 345
click at [649, 374] on div ".deletable-edge-delete-btn { width: 20px; height: 20px; border: 0px solid #ffff…" at bounding box center [580, 244] width 542 height 345
click at [799, 198] on div ".deletable-edge-delete-btn { width: 20px; height: 20px; border: 0px solid #ffff…" at bounding box center [580, 244] width 542 height 345
click at [789, 386] on button "Cancel" at bounding box center [782, 381] width 25 height 12
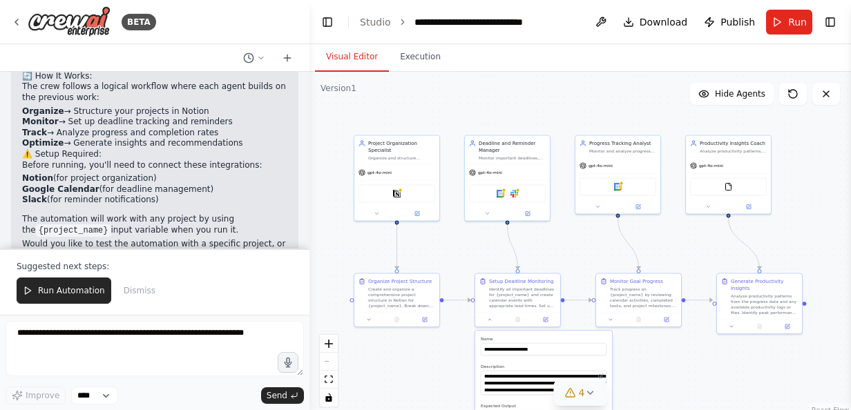
click at [704, 386] on div ".deletable-edge-delete-btn { width: 20px; height: 20px; border: 0px solid #ffff…" at bounding box center [580, 244] width 542 height 345
click at [665, 374] on div ".deletable-edge-delete-btn { width: 20px; height: 20px; border: 0px solid #ffff…" at bounding box center [580, 244] width 542 height 345
click at [667, 373] on div ".deletable-edge-delete-btn { width: 20px; height: 20px; border: 0px solid #ffff…" at bounding box center [580, 244] width 542 height 345
click at [393, 354] on div ".deletable-edge-delete-btn { width: 20px; height: 20px; border: 0px solid #ffff…" at bounding box center [580, 244] width 542 height 345
click at [667, 353] on div ".deletable-edge-delete-btn { width: 20px; height: 20px; border: 0px solid #ffff…" at bounding box center [580, 244] width 542 height 345
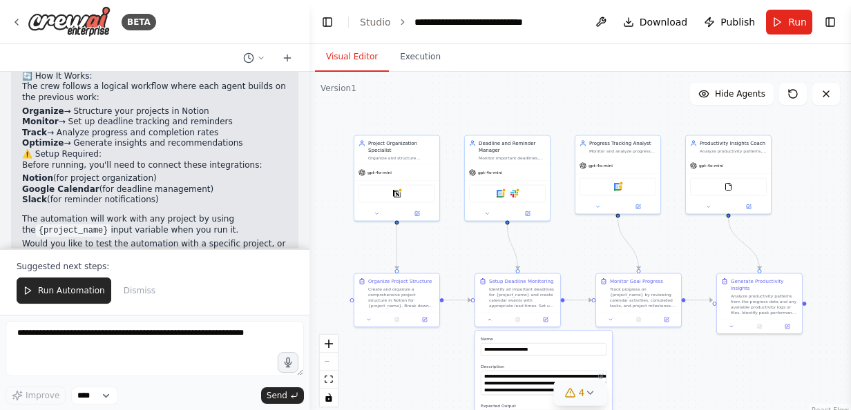
click at [678, 382] on div ".deletable-edge-delete-btn { width: 20px; height: 20px; border: 0px solid #ffff…" at bounding box center [580, 244] width 542 height 345
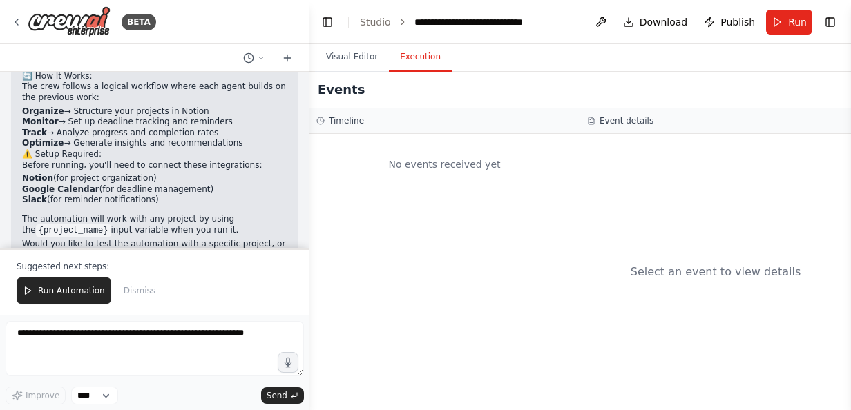
click at [419, 65] on button "Execution" at bounding box center [420, 57] width 63 height 29
click at [345, 55] on button "Visual Editor" at bounding box center [352, 57] width 74 height 29
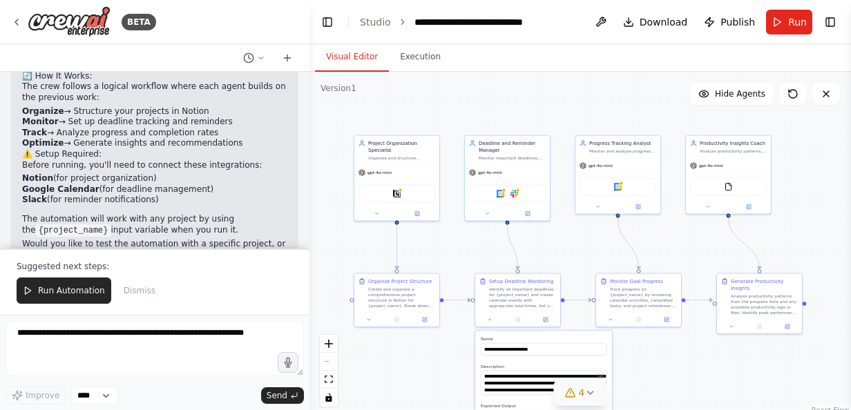
click at [507, 108] on div ".deletable-edge-delete-btn { width: 20px; height: 20px; border: 0px solid #ffff…" at bounding box center [580, 244] width 542 height 345
click at [702, 336] on div ".deletable-edge-delete-btn { width: 20px; height: 20px; border: 0px solid #ffff…" at bounding box center [580, 244] width 542 height 345
click at [705, 370] on div ".deletable-edge-delete-btn { width: 20px; height: 20px; border: 0px solid #ffff…" at bounding box center [580, 244] width 542 height 345
click at [406, 360] on div ".deletable-edge-delete-btn { width: 20px; height: 20px; border: 0px solid #ffff…" at bounding box center [580, 244] width 542 height 345
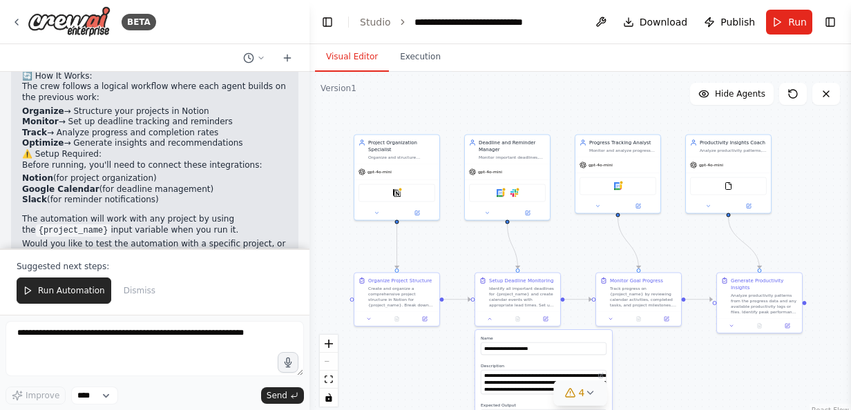
click at [698, 355] on div ".deletable-edge-delete-btn { width: 20px; height: 20px; border: 0px solid #ffff…" at bounding box center [580, 244] width 542 height 345
